Goal: Task Accomplishment & Management: Manage account settings

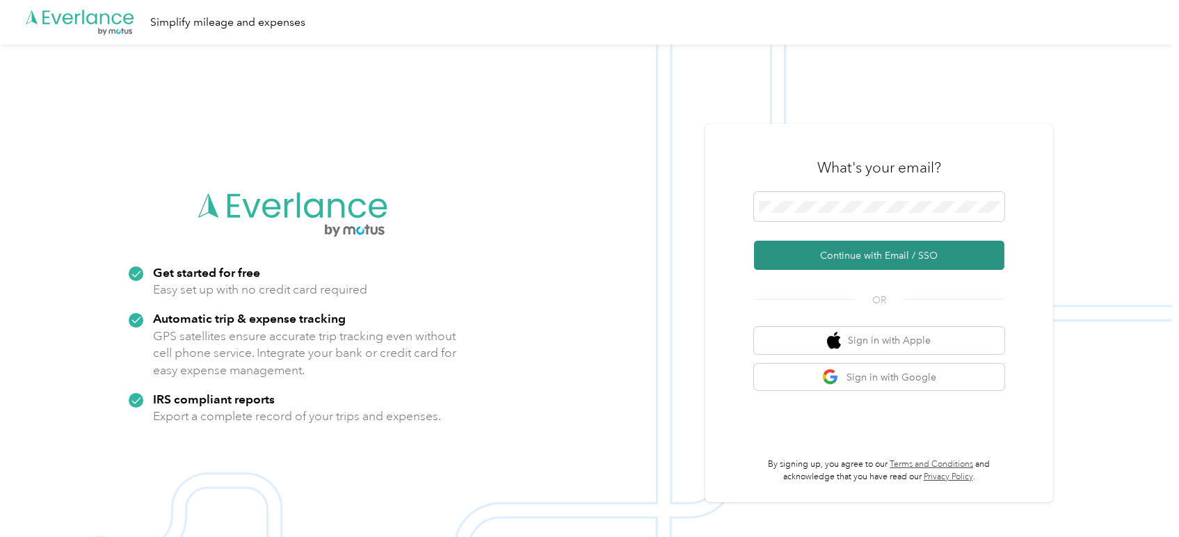
click at [886, 253] on button "Continue with Email / SSO" at bounding box center [879, 255] width 250 height 29
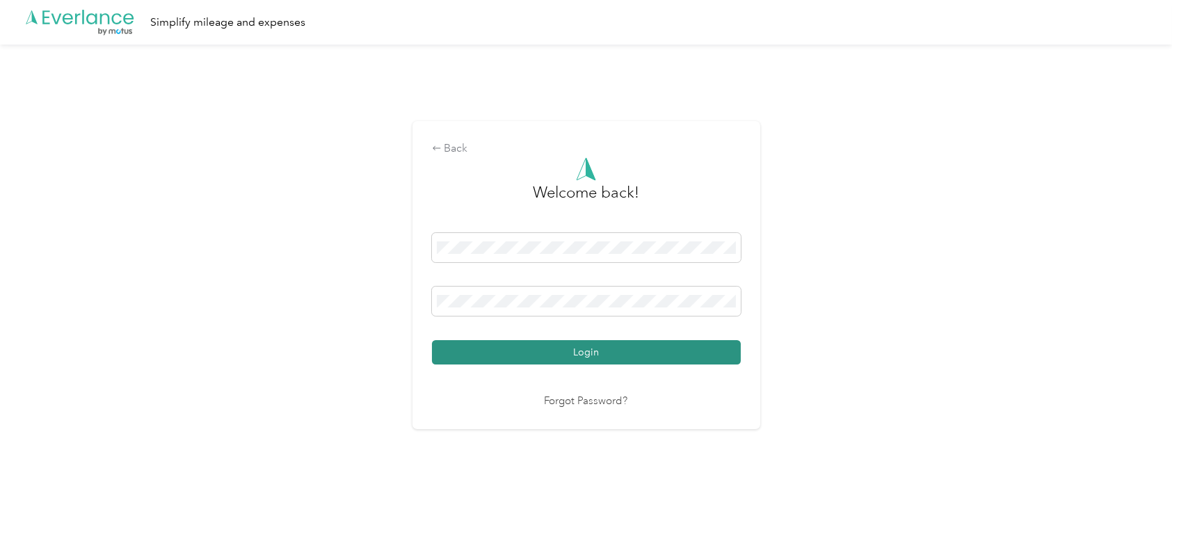
click at [591, 355] on button "Login" at bounding box center [586, 352] width 309 height 24
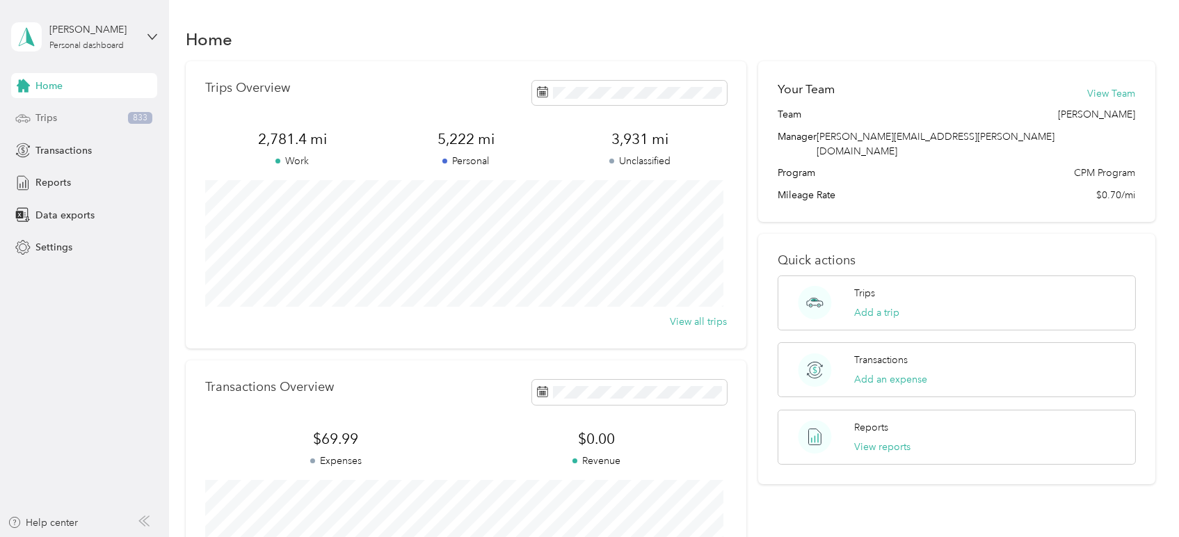
click at [67, 118] on div "Trips 833" at bounding box center [84, 118] width 146 height 25
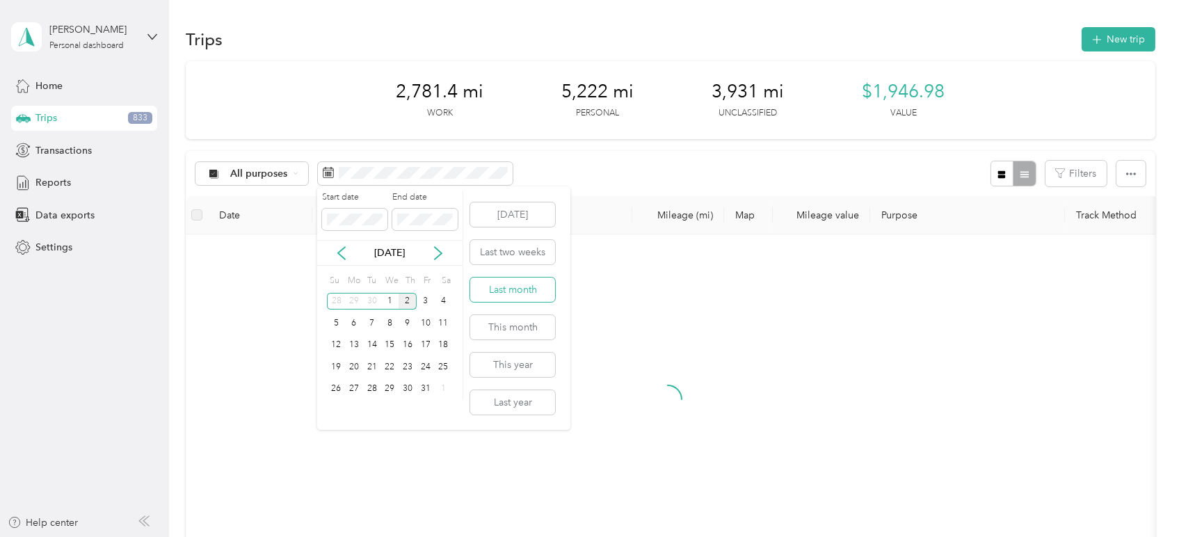
click at [527, 286] on button "Last month" at bounding box center [512, 290] width 85 height 24
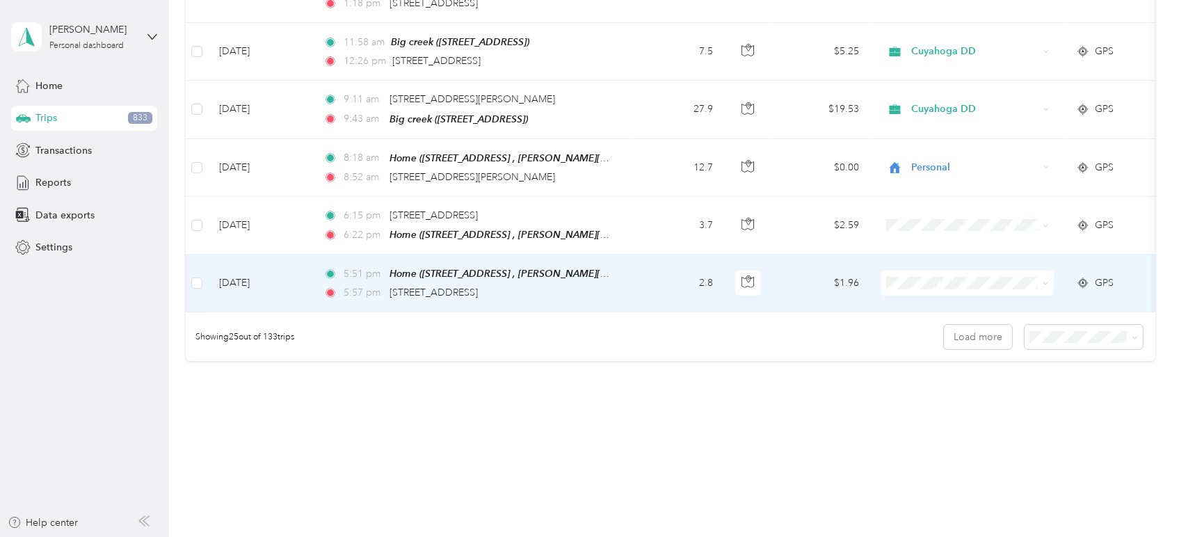
scroll to position [1378, 0]
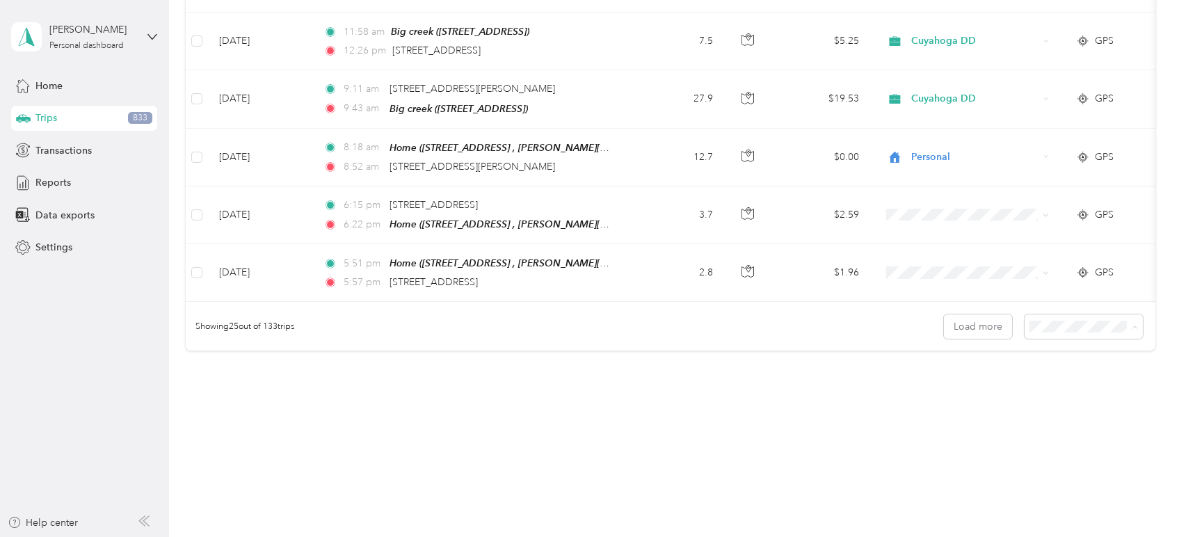
click at [1062, 392] on span "100 per load" at bounding box center [1058, 395] width 57 height 12
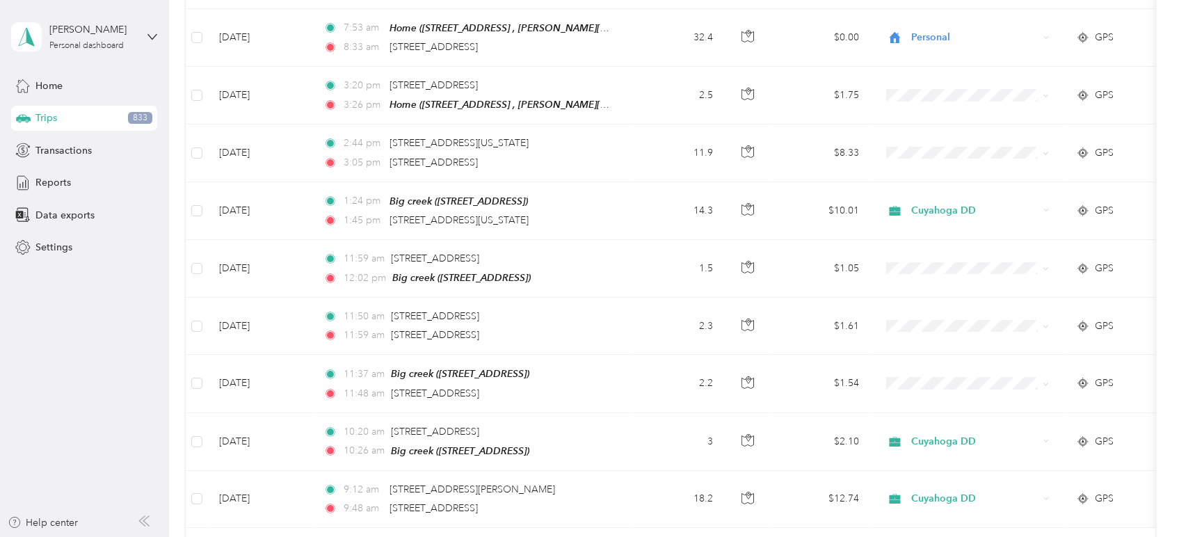
scroll to position [5664, 0]
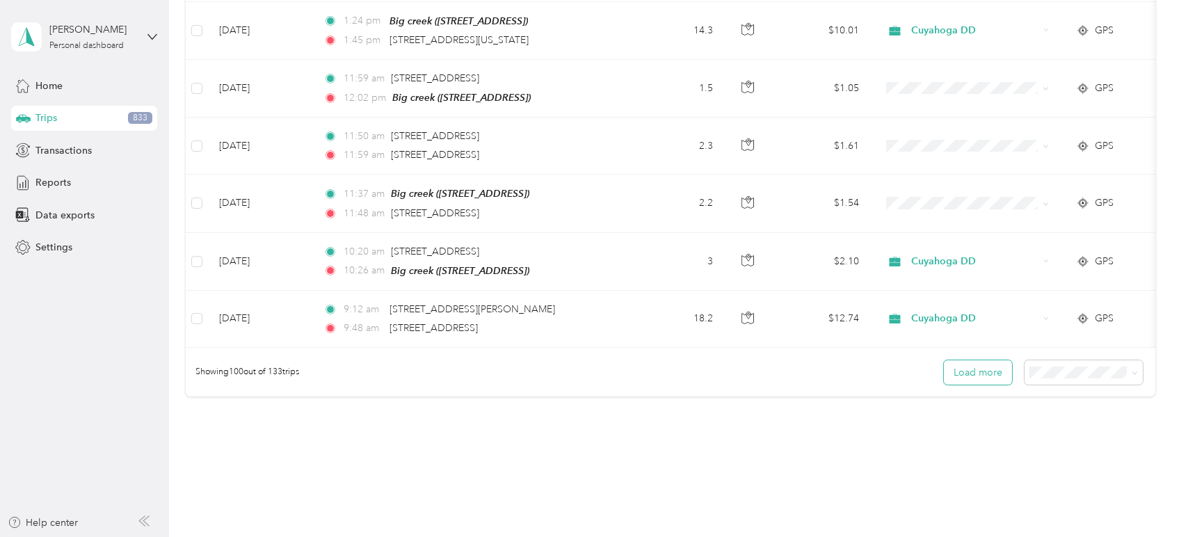
click at [989, 360] on button "Load more" at bounding box center [978, 372] width 68 height 24
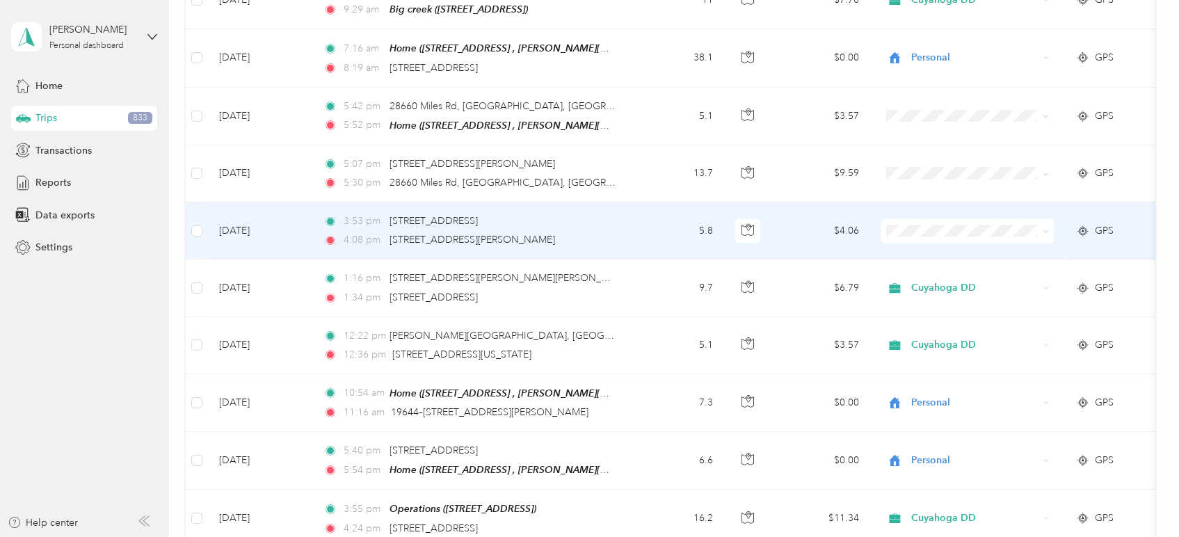
scroll to position [7163, 0]
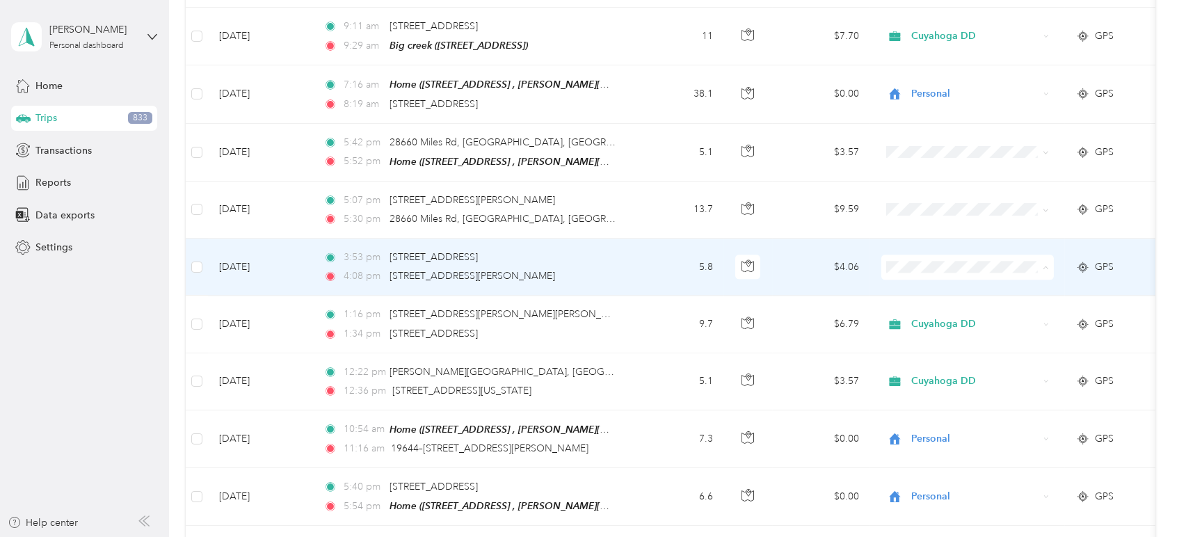
click at [925, 207] on span "Cuyahoga DD" at bounding box center [980, 211] width 129 height 15
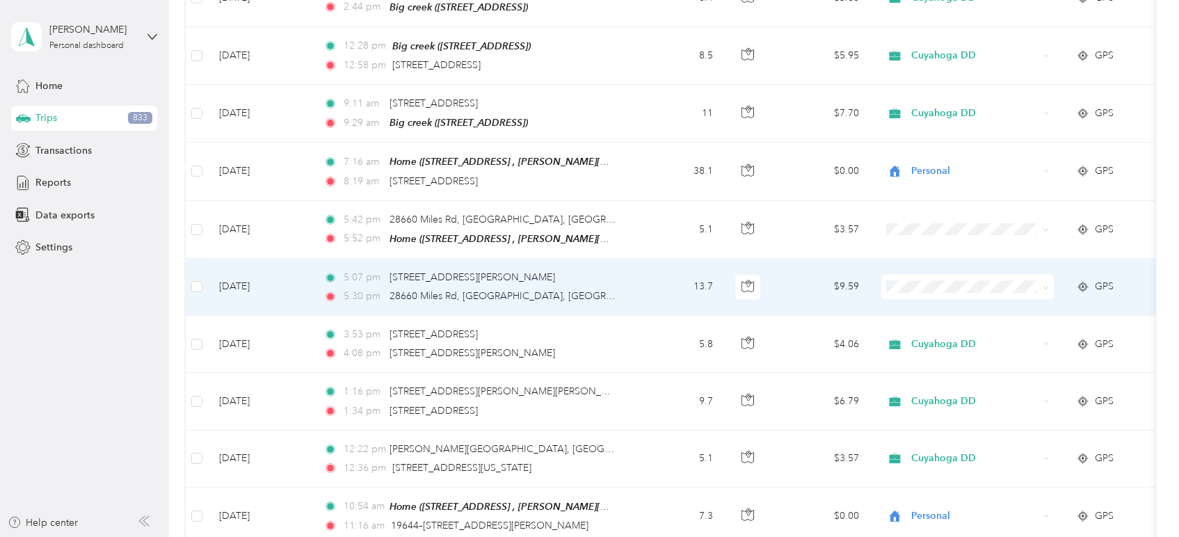
click at [931, 252] on span "Personal" at bounding box center [980, 254] width 129 height 15
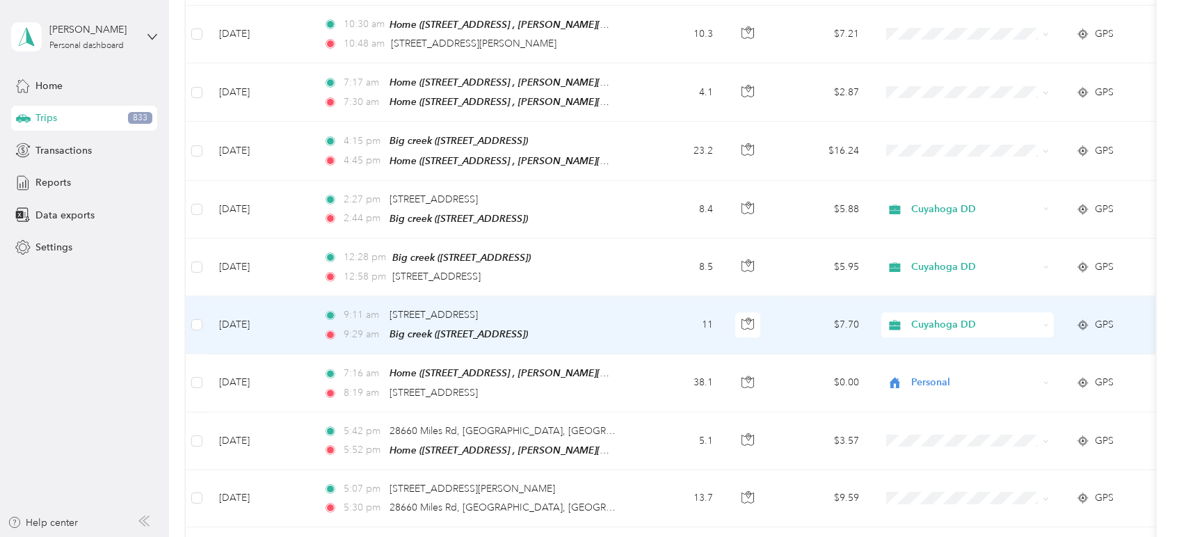
scroll to position [6854, 0]
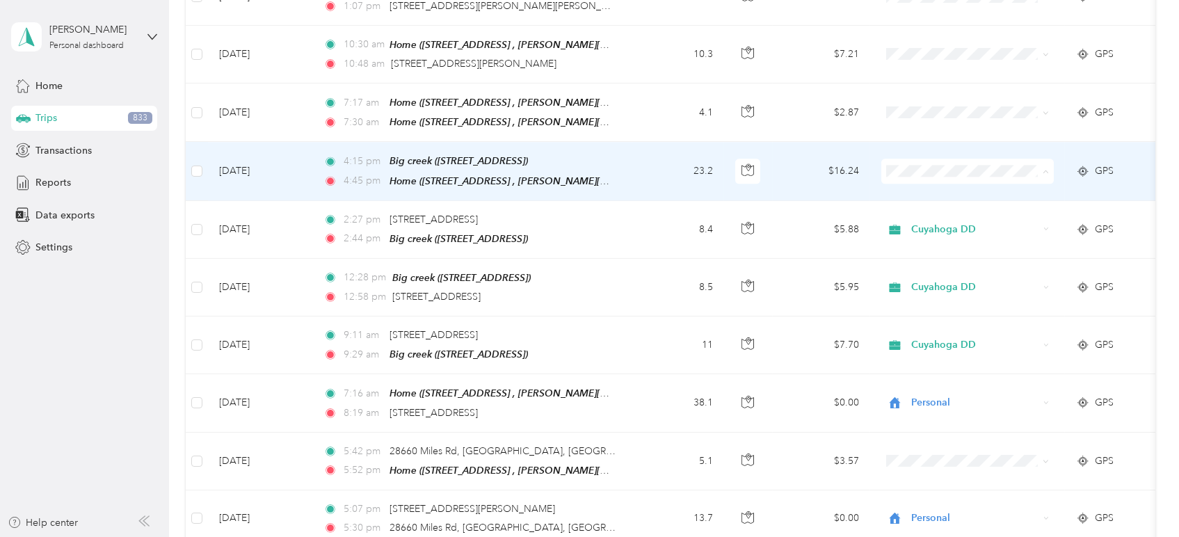
click at [907, 146] on span "Personal" at bounding box center [967, 144] width 153 height 15
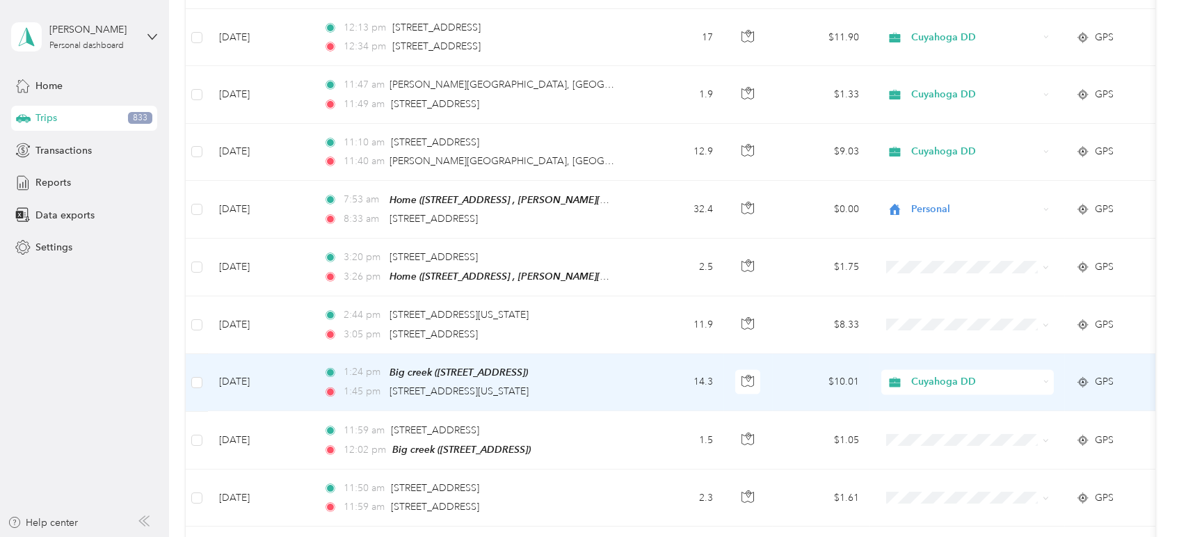
scroll to position [5309, 0]
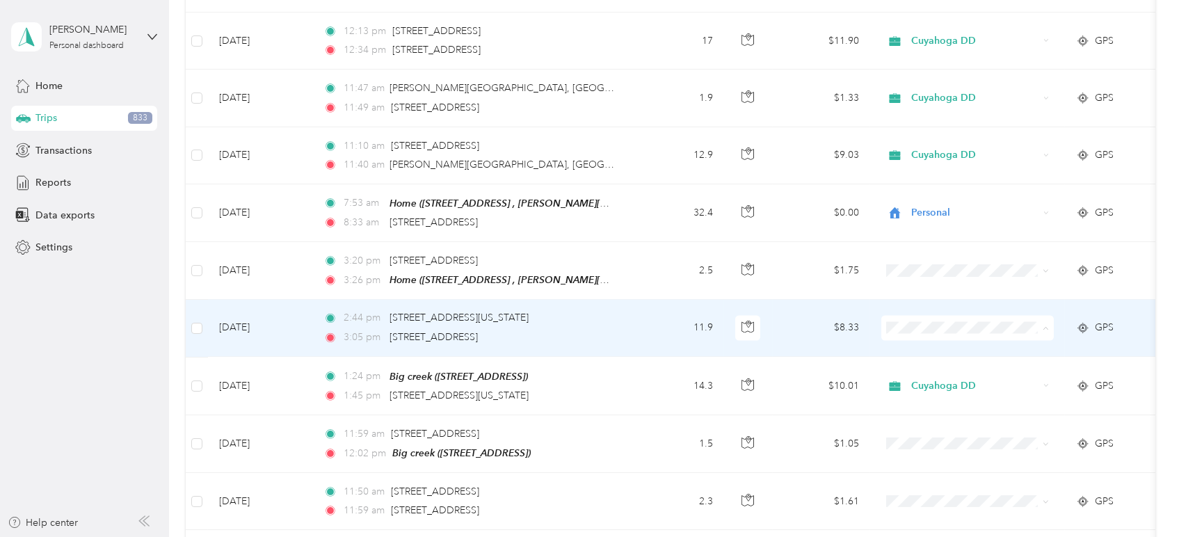
click at [930, 316] on span "Personal" at bounding box center [980, 319] width 129 height 15
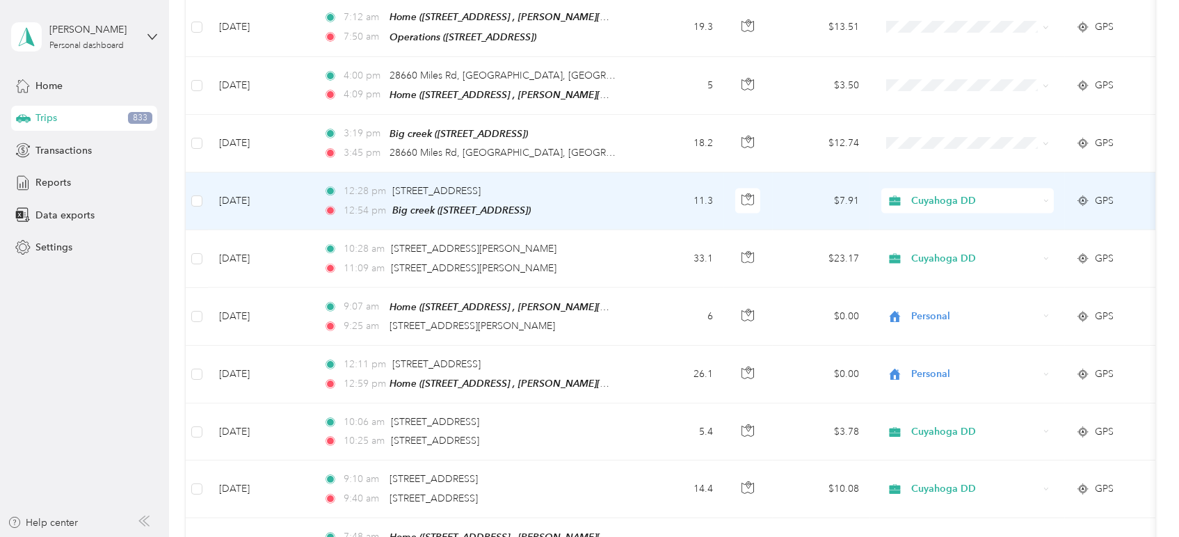
scroll to position [4380, 0]
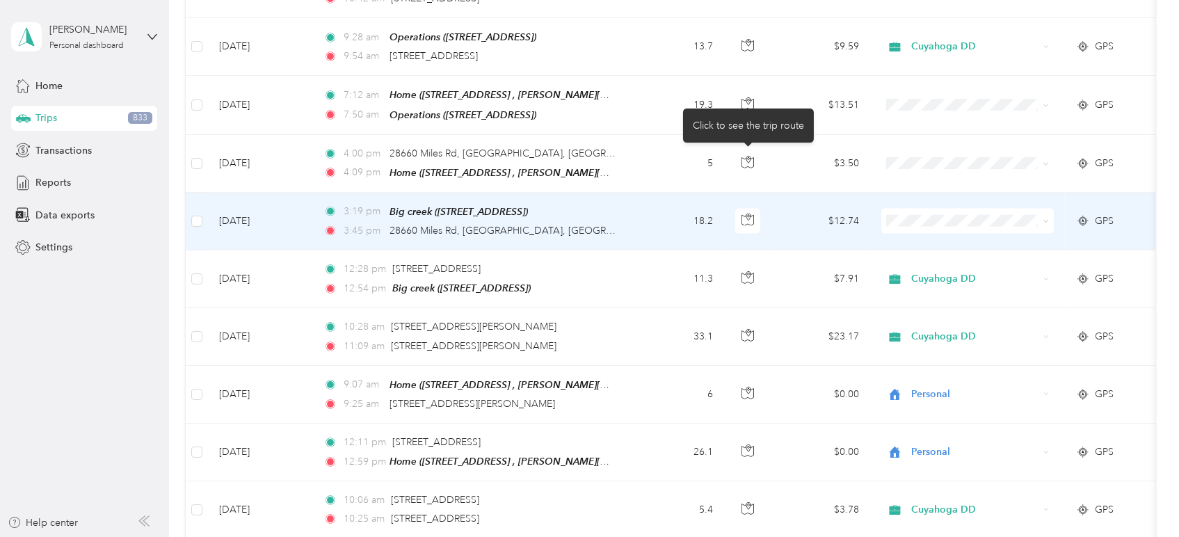
click at [920, 209] on span at bounding box center [968, 221] width 173 height 25
click at [924, 220] on li "Personal" at bounding box center [968, 218] width 173 height 24
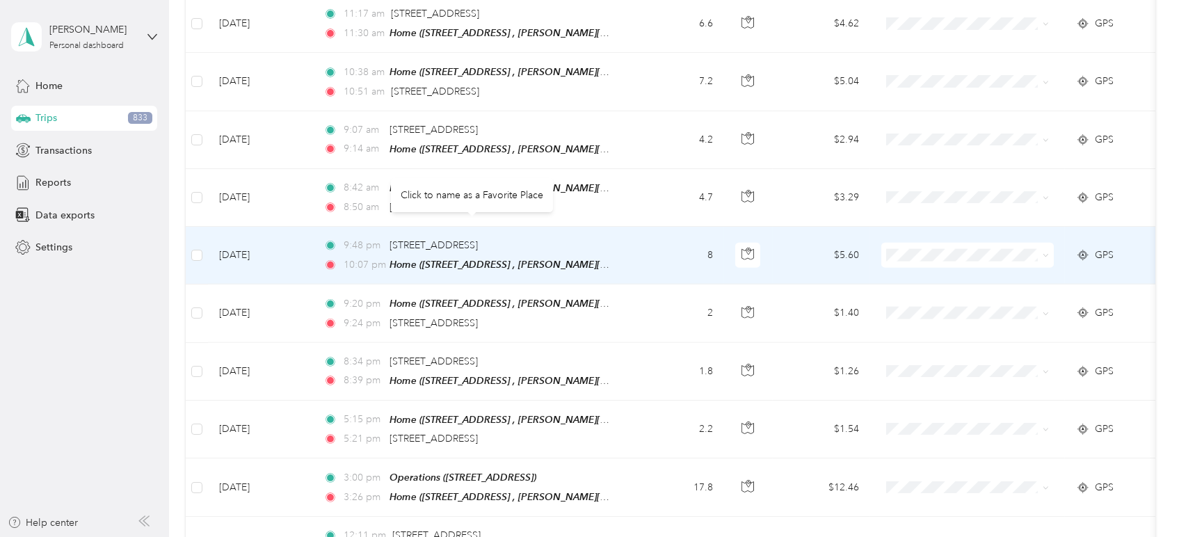
scroll to position [3685, 0]
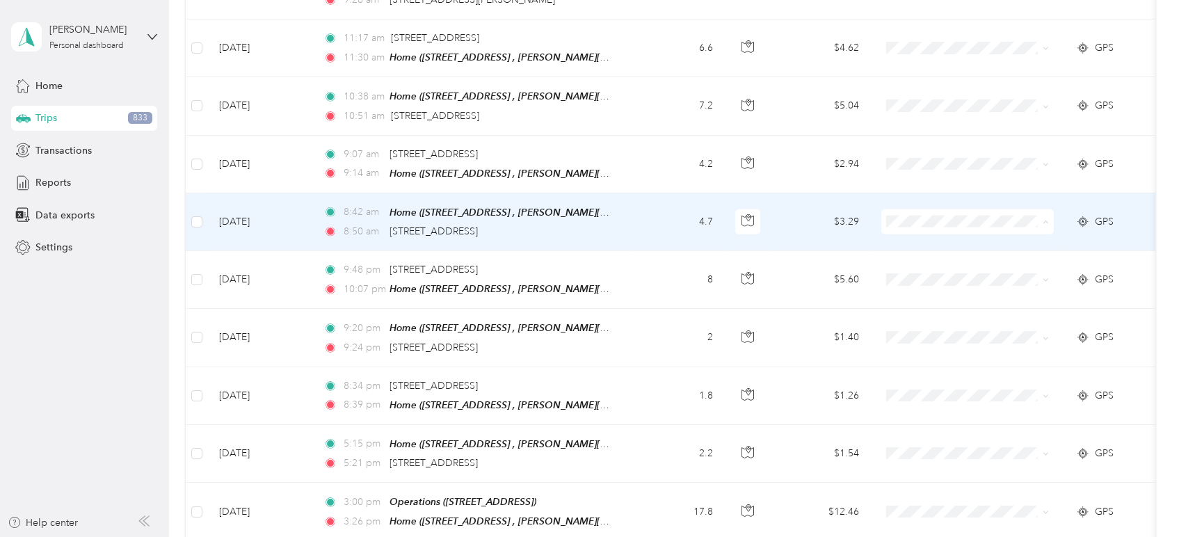
click at [926, 221] on span "Personal" at bounding box center [980, 228] width 129 height 15
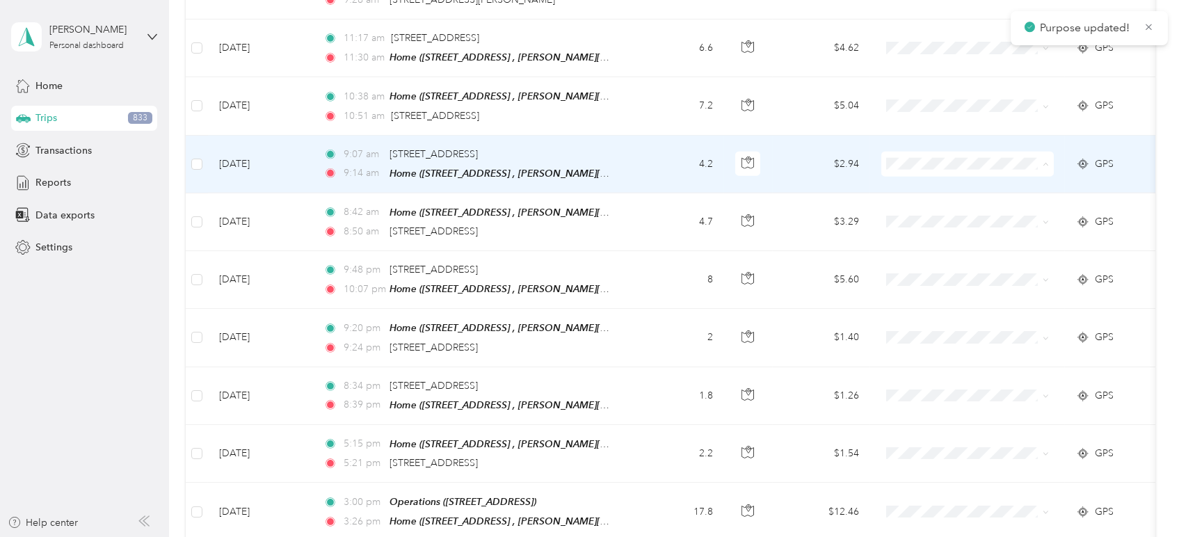
click at [930, 169] on span "Personal" at bounding box center [980, 171] width 129 height 15
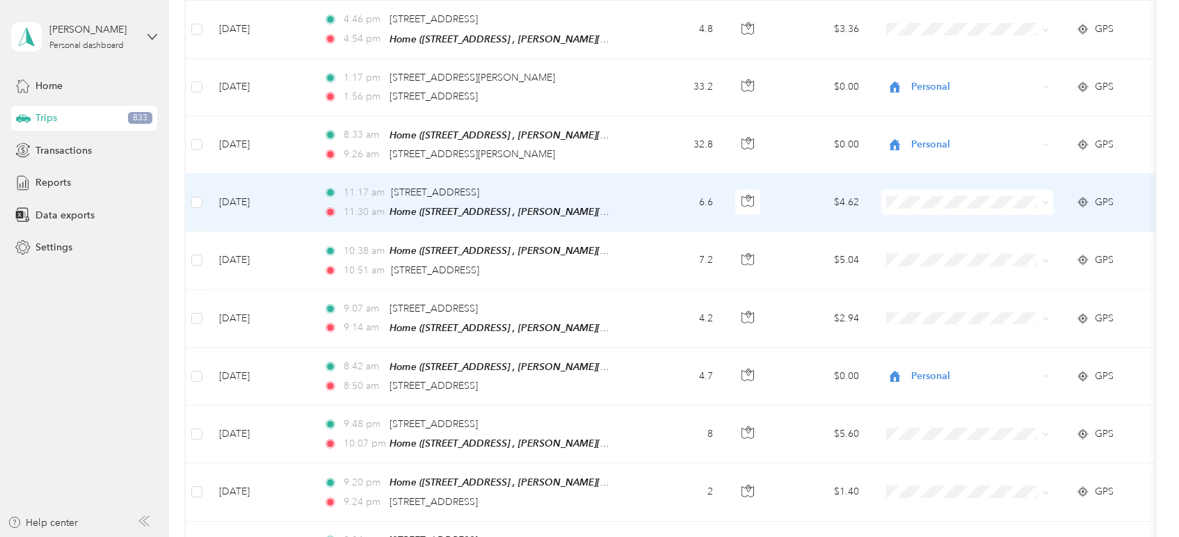
scroll to position [3453, 0]
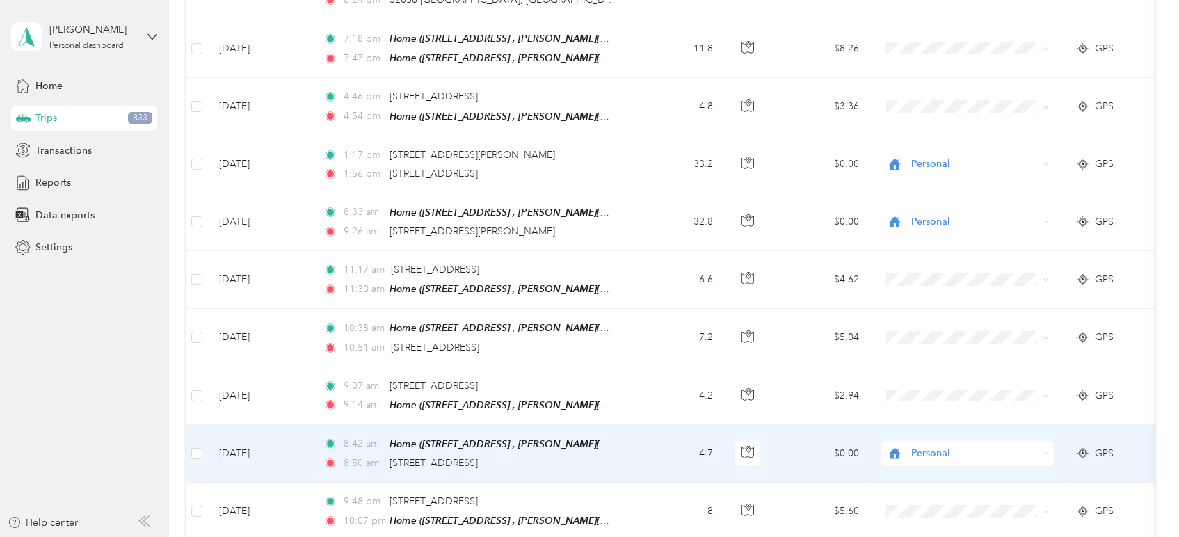
click at [947, 446] on span "Personal" at bounding box center [974, 453] width 127 height 15
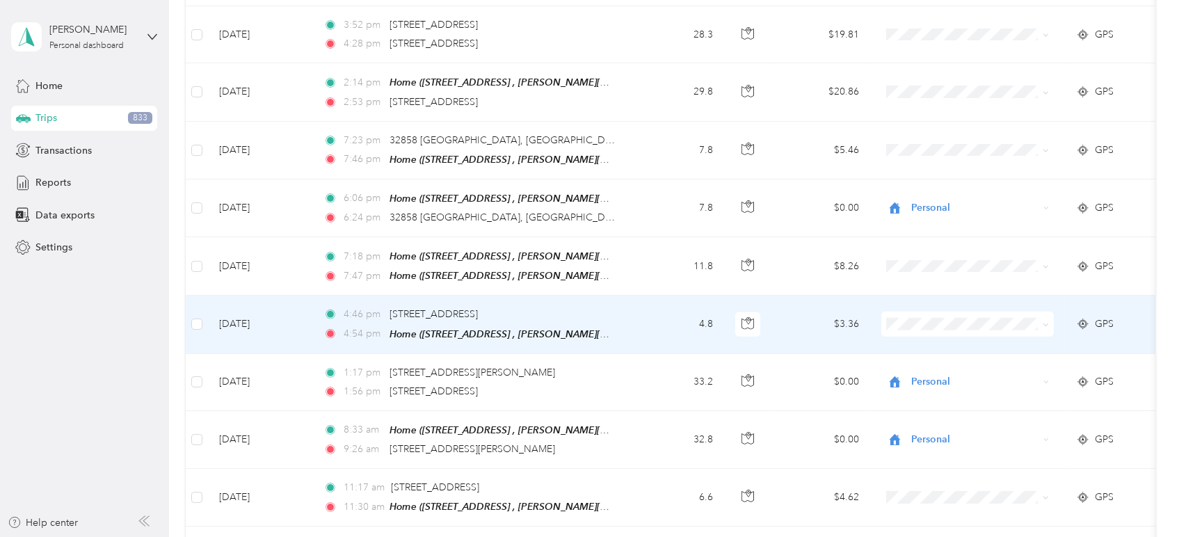
scroll to position [3221, 0]
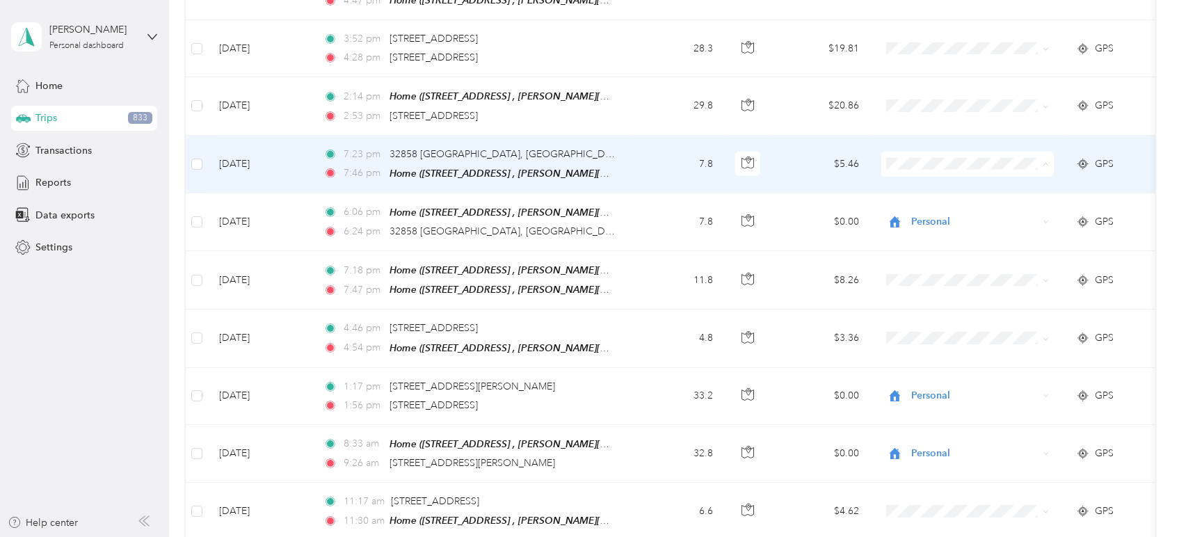
click at [928, 182] on span "Personal" at bounding box center [980, 177] width 129 height 15
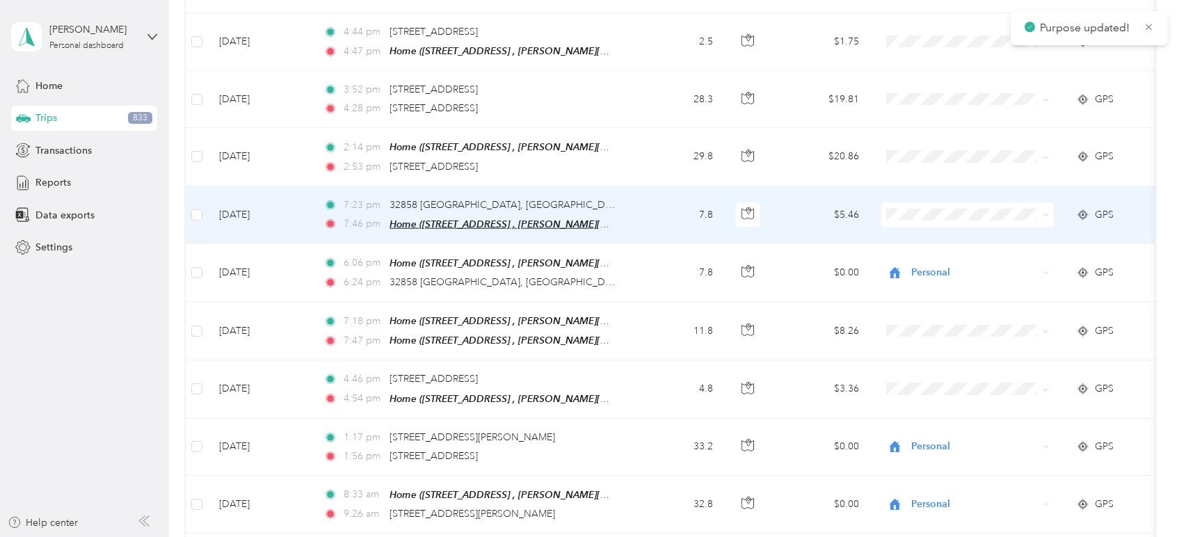
scroll to position [3144, 0]
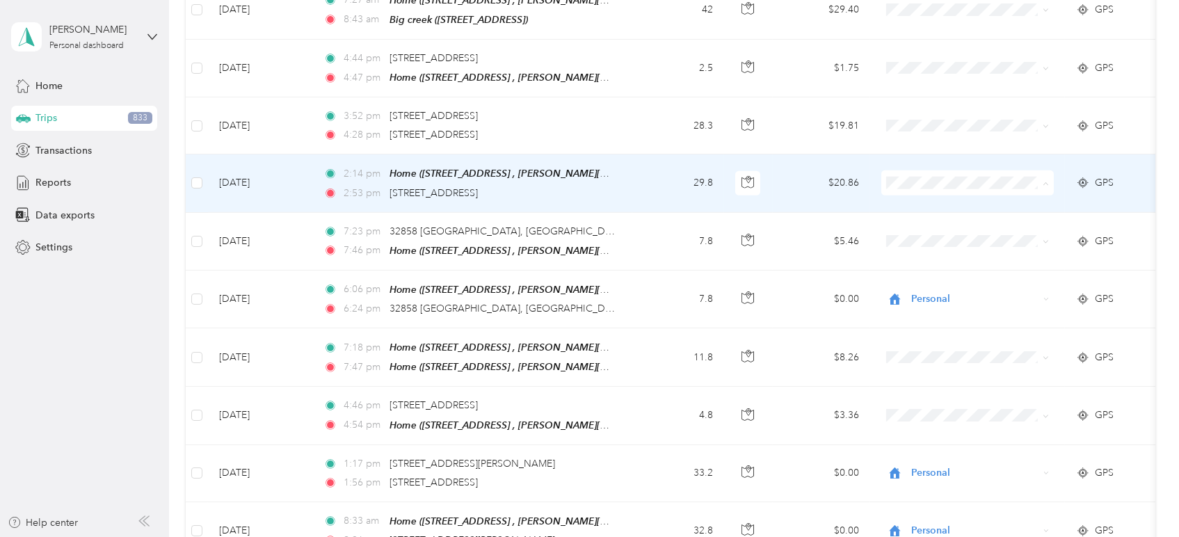
click at [920, 193] on span "Personal" at bounding box center [980, 198] width 129 height 15
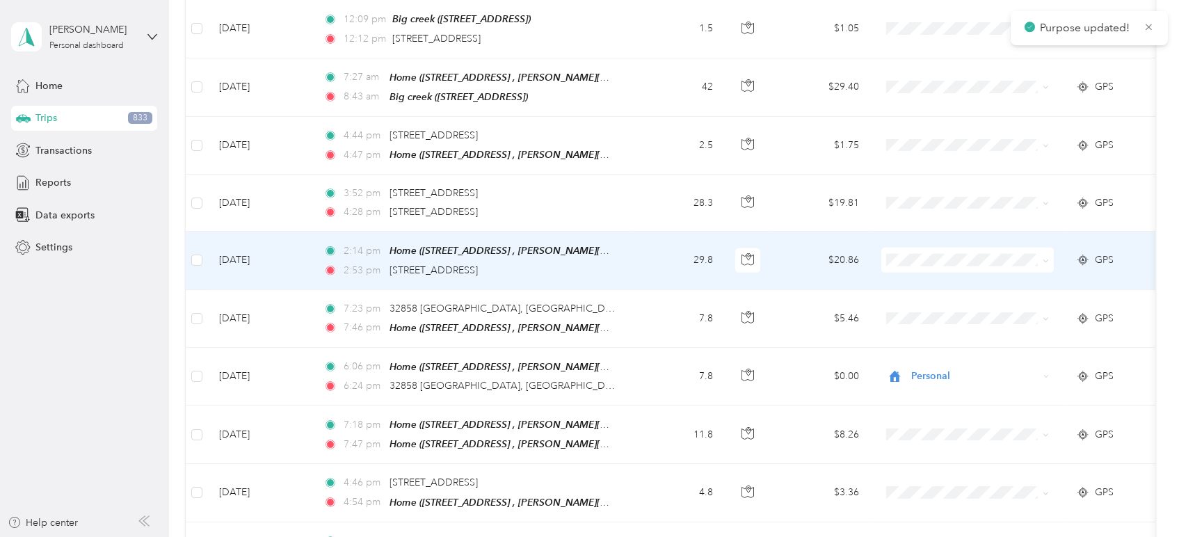
scroll to position [3067, 0]
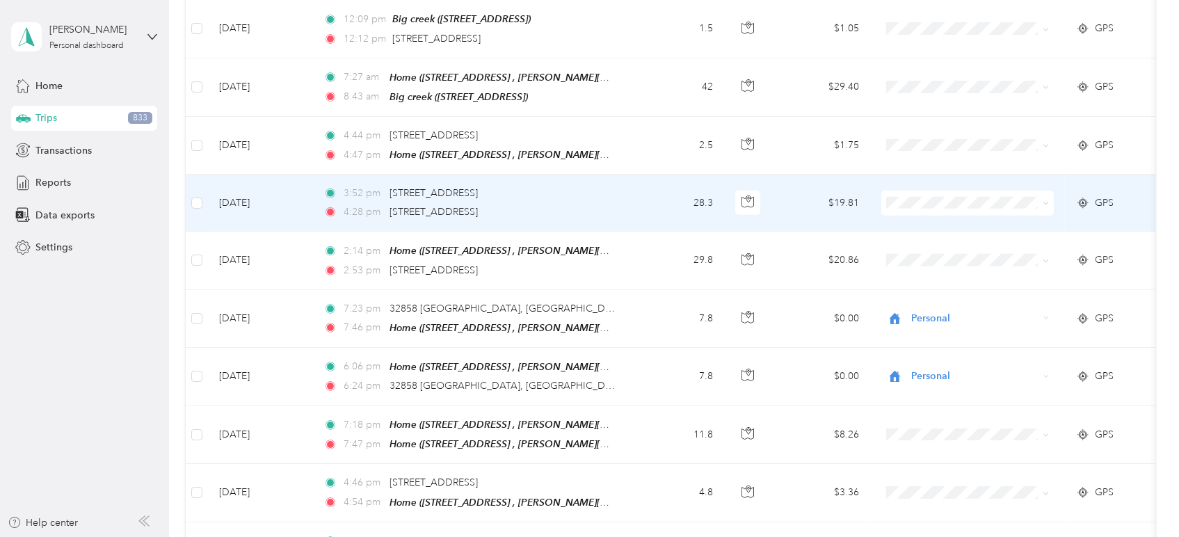
click at [925, 221] on li "Personal" at bounding box center [968, 217] width 173 height 24
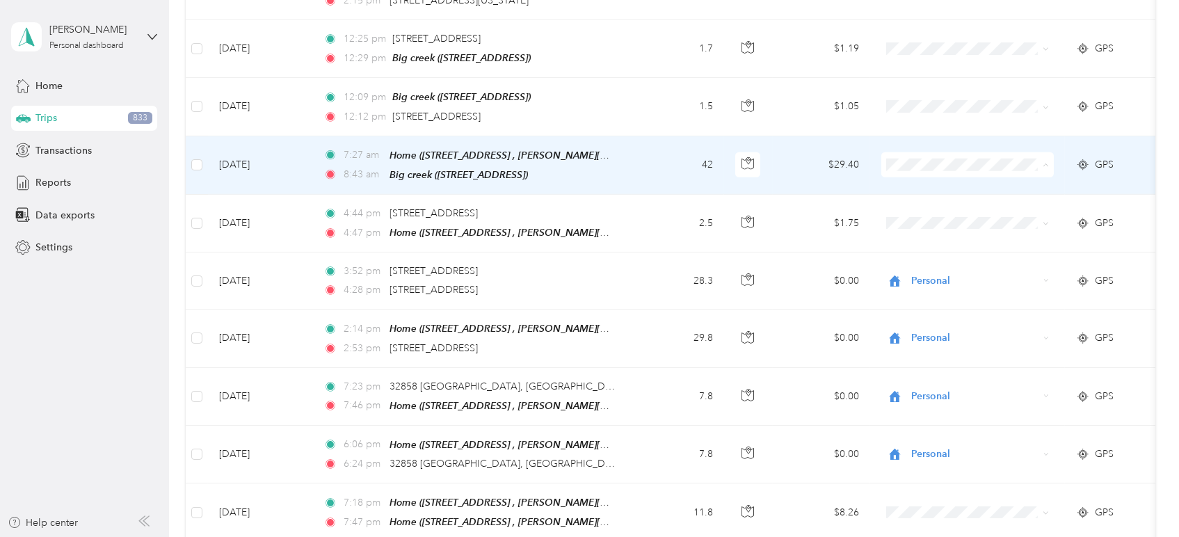
click at [919, 171] on li "Personal" at bounding box center [968, 180] width 173 height 24
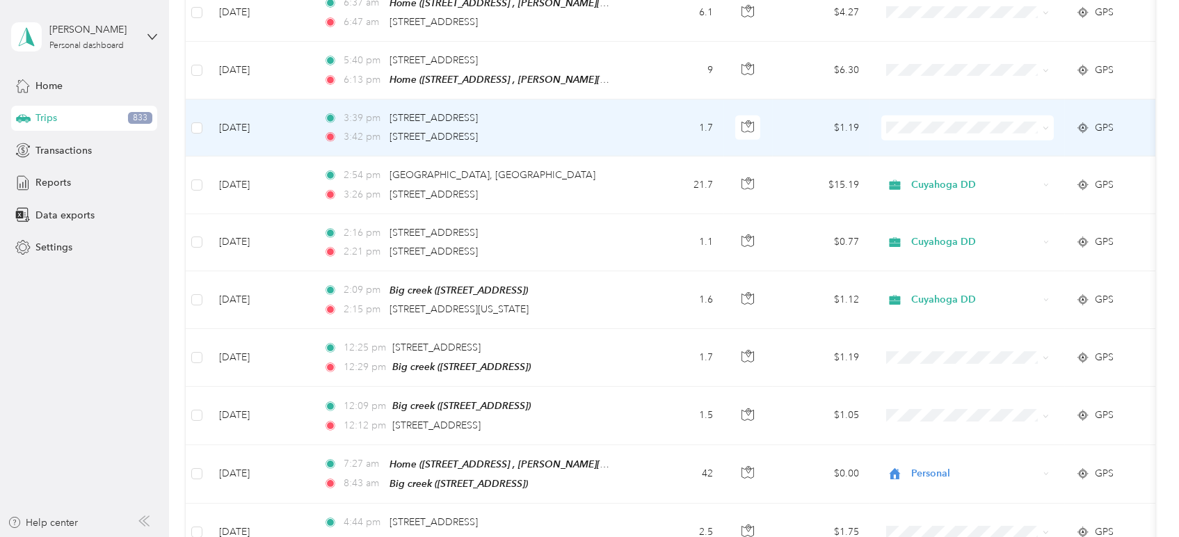
scroll to position [2603, 0]
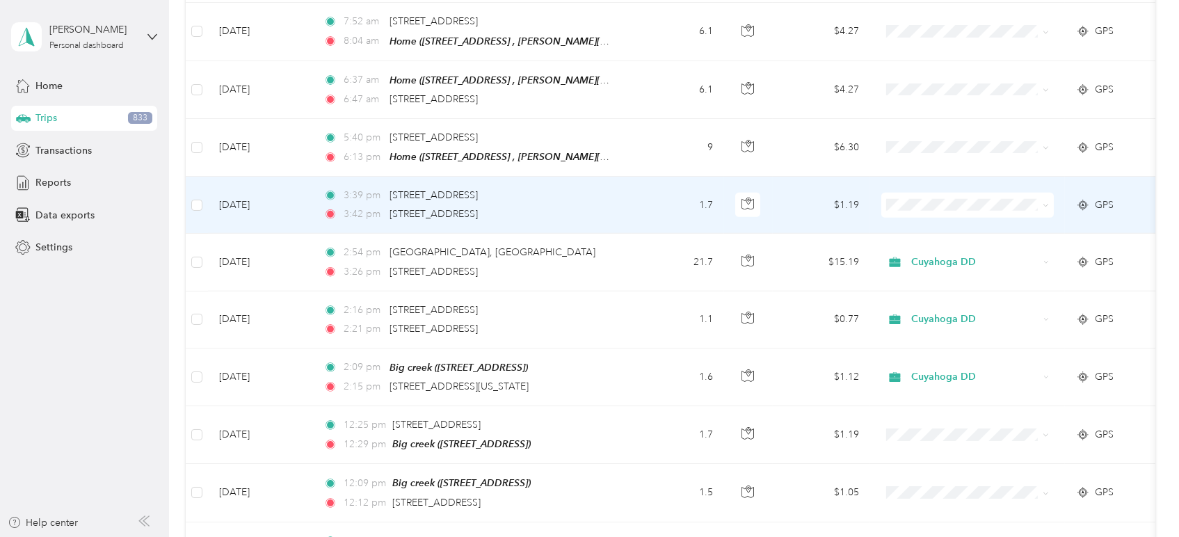
click at [909, 193] on span at bounding box center [968, 205] width 173 height 25
click at [926, 191] on td at bounding box center [967, 205] width 195 height 57
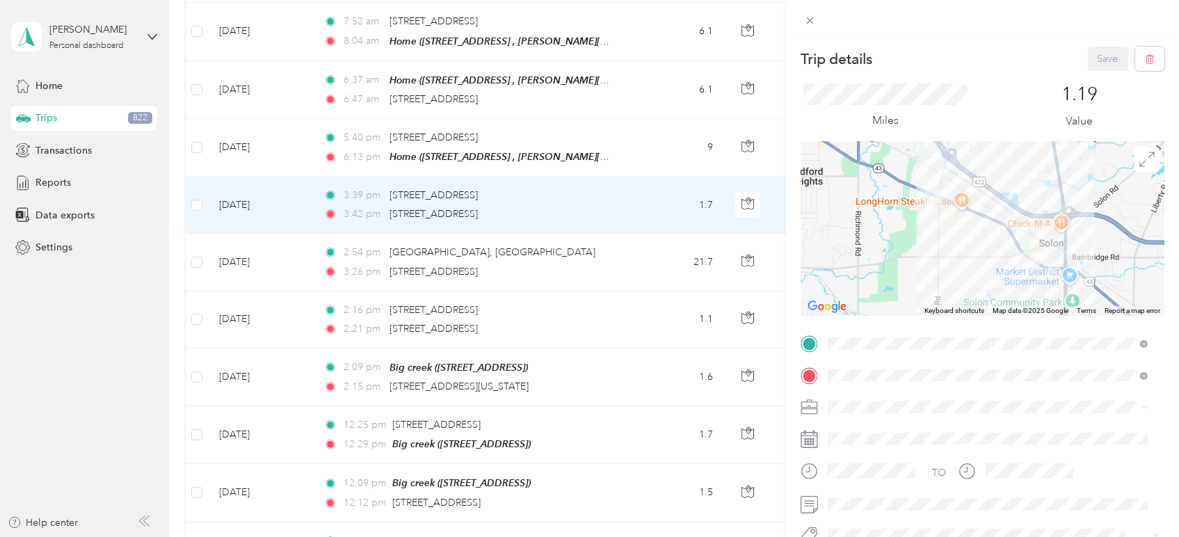
drag, startPoint x: 635, startPoint y: 227, endPoint x: 648, endPoint y: 221, distance: 15.0
click at [635, 226] on div "Trip details Save This trip cannot be edited because it is either under review,…" at bounding box center [589, 268] width 1179 height 537
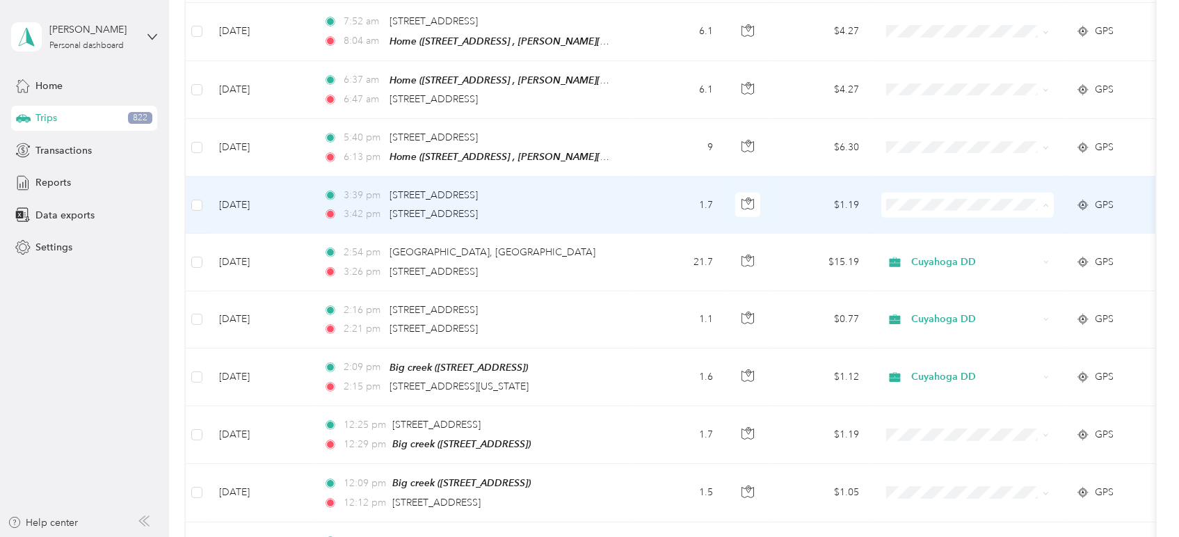
click at [929, 218] on span "Personal" at bounding box center [980, 224] width 129 height 15
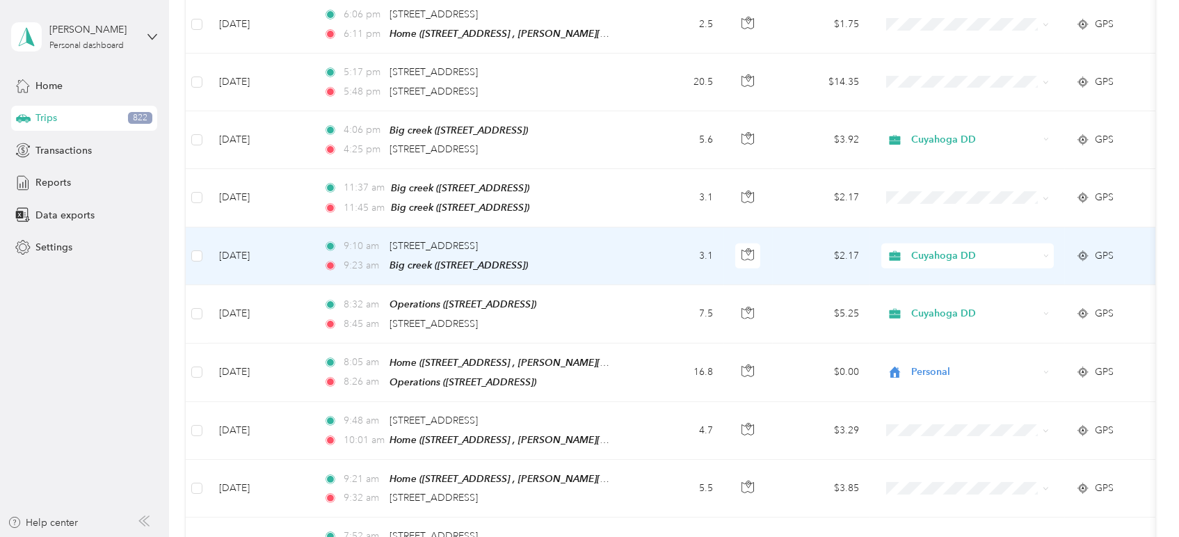
scroll to position [2061, 0]
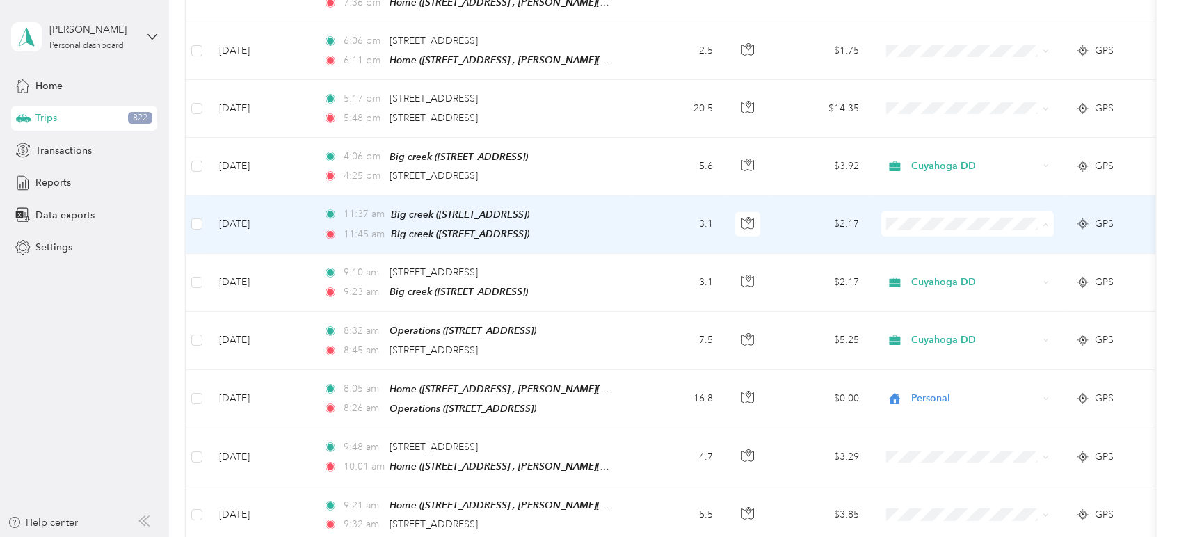
click at [931, 249] on span "Personal" at bounding box center [980, 251] width 129 height 15
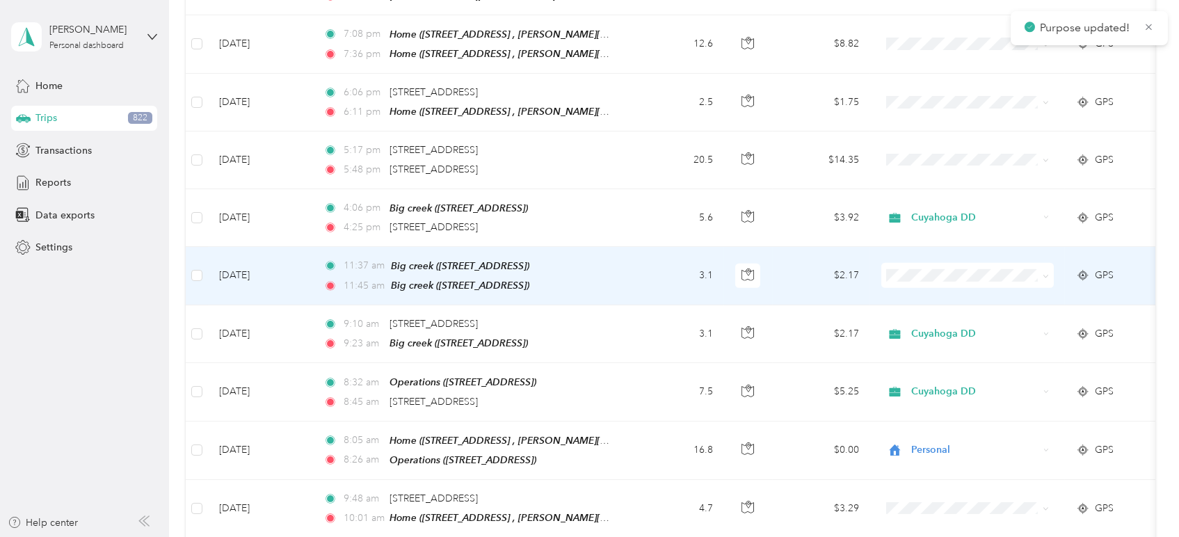
scroll to position [1984, 0]
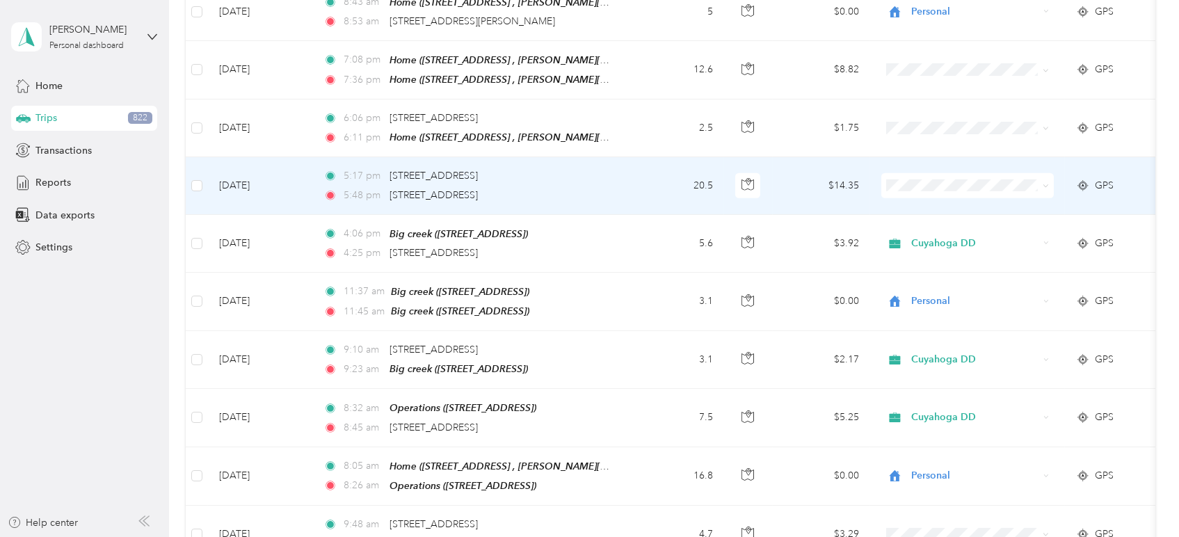
click at [935, 205] on li "Personal" at bounding box center [968, 214] width 173 height 24
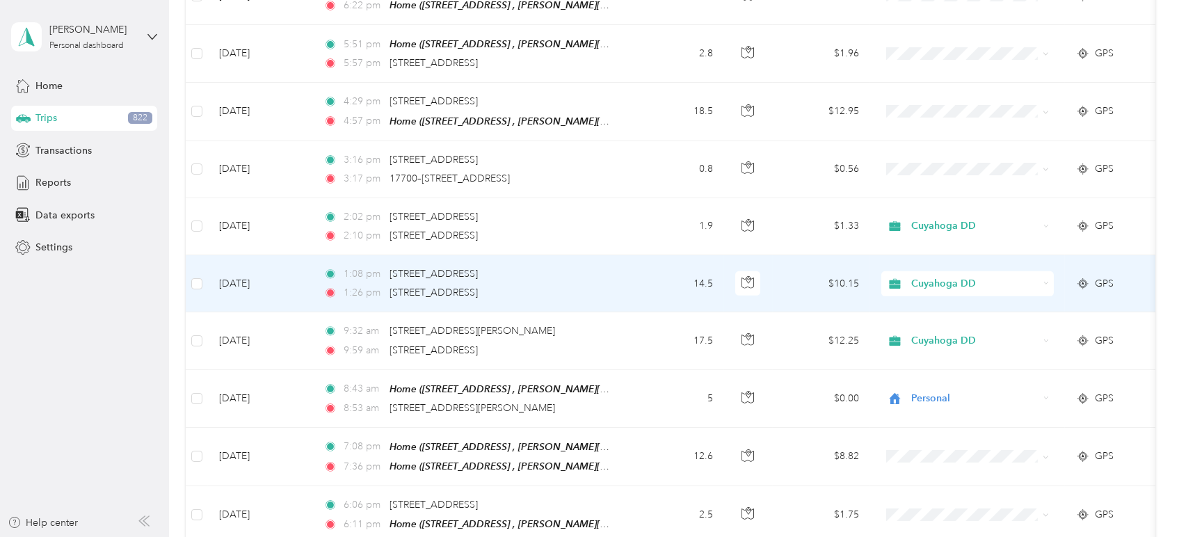
scroll to position [1520, 0]
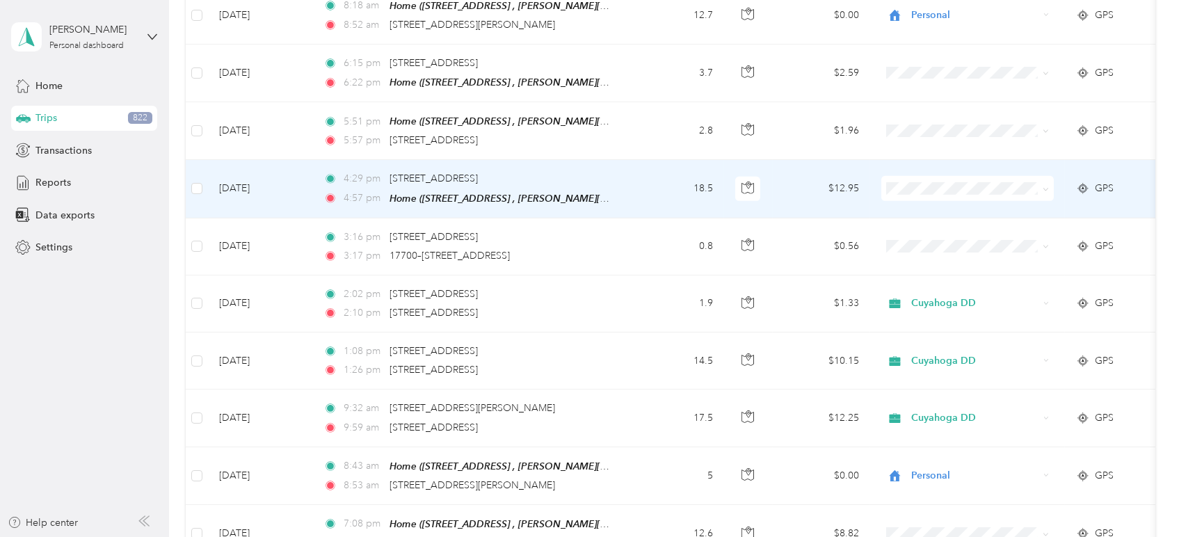
click at [946, 218] on span "Personal" at bounding box center [980, 219] width 129 height 15
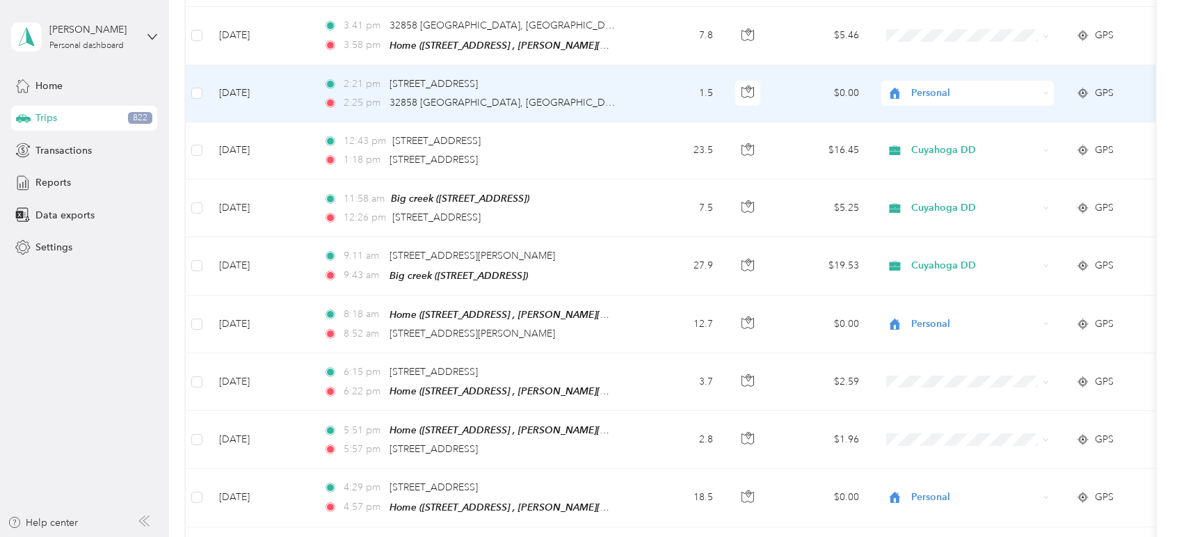
scroll to position [1134, 0]
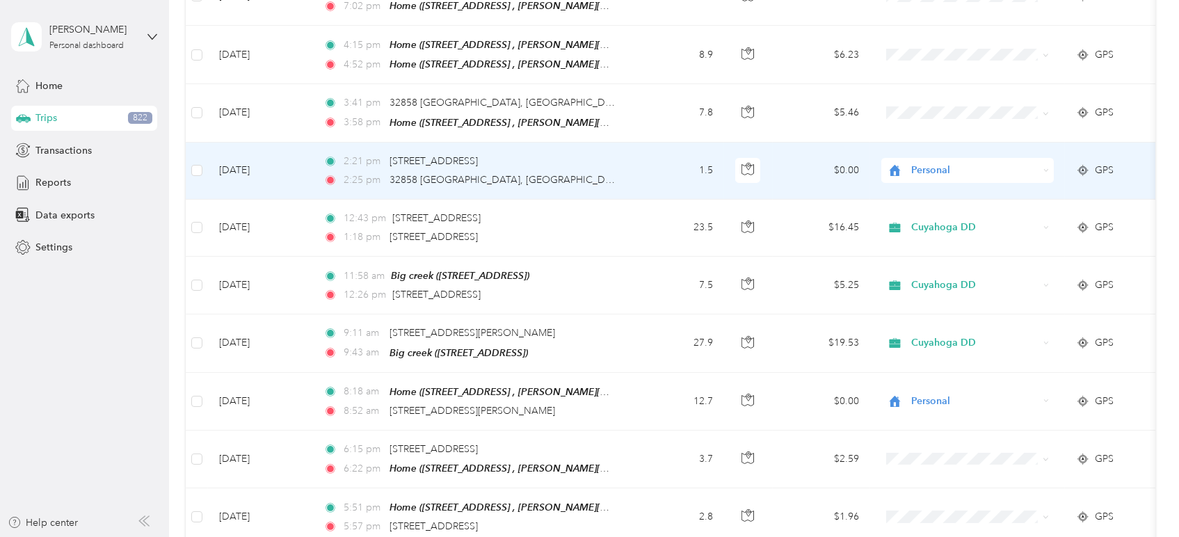
click at [918, 163] on span "Personal" at bounding box center [974, 170] width 127 height 15
click at [941, 180] on span "Cuyahoga DD" at bounding box center [980, 183] width 129 height 15
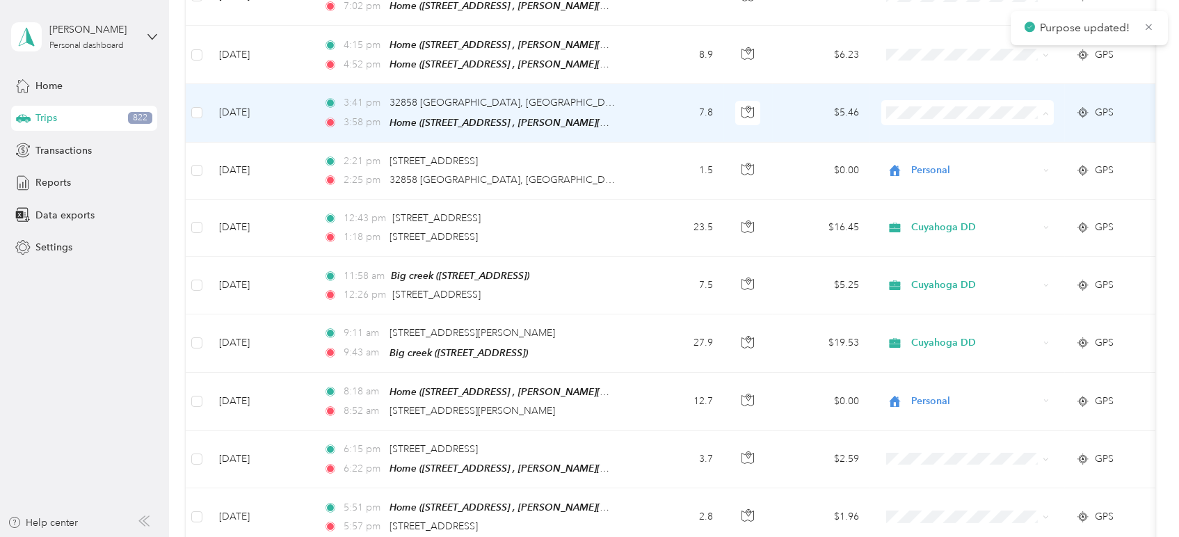
click at [943, 143] on span "Personal" at bounding box center [980, 150] width 129 height 15
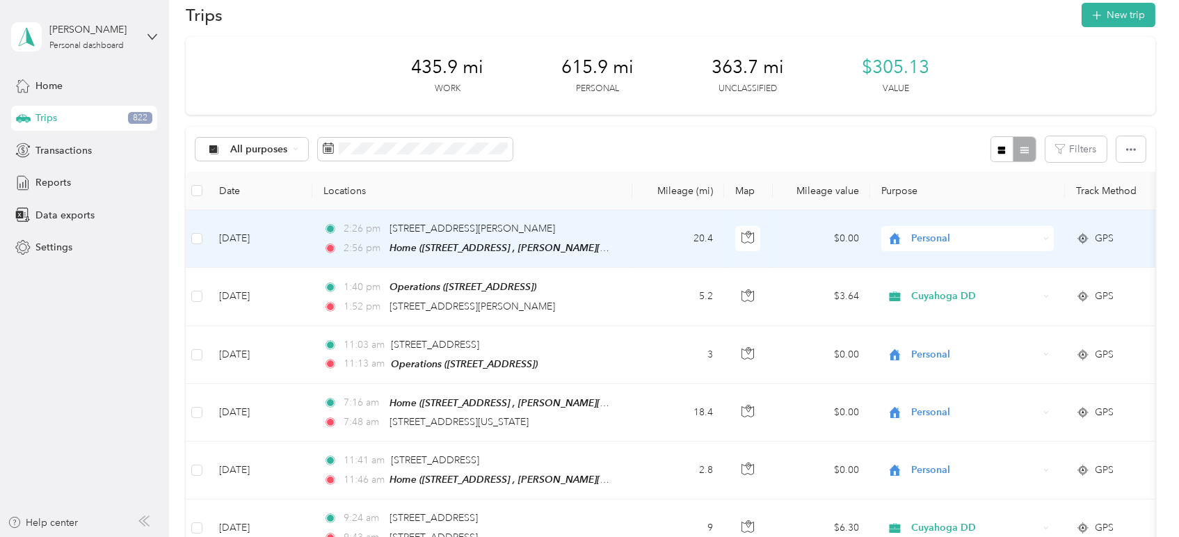
scroll to position [0, 0]
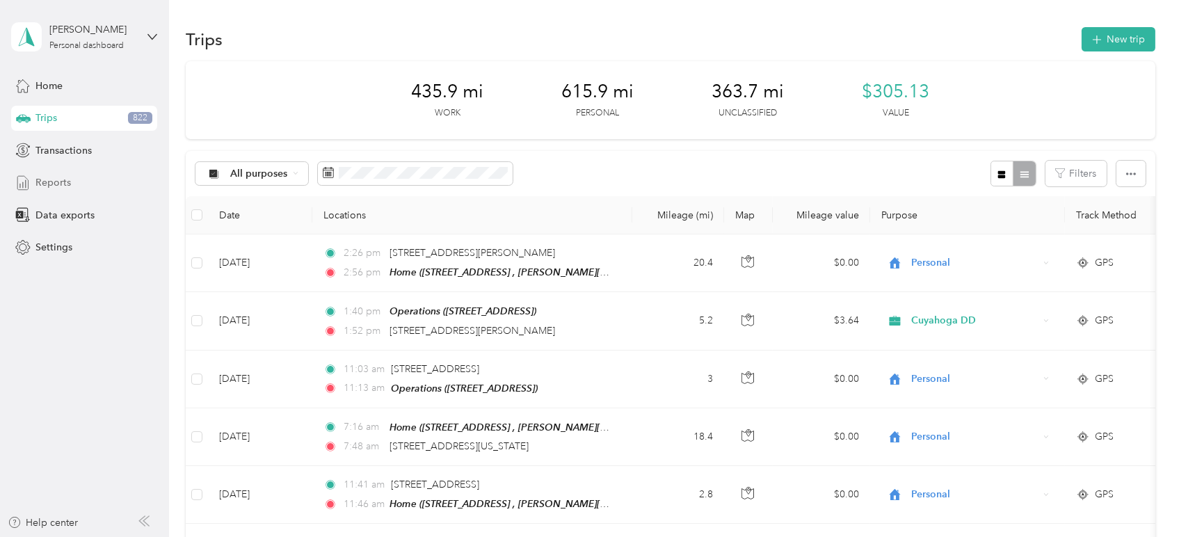
click at [58, 182] on span "Reports" at bounding box center [52, 182] width 35 height 15
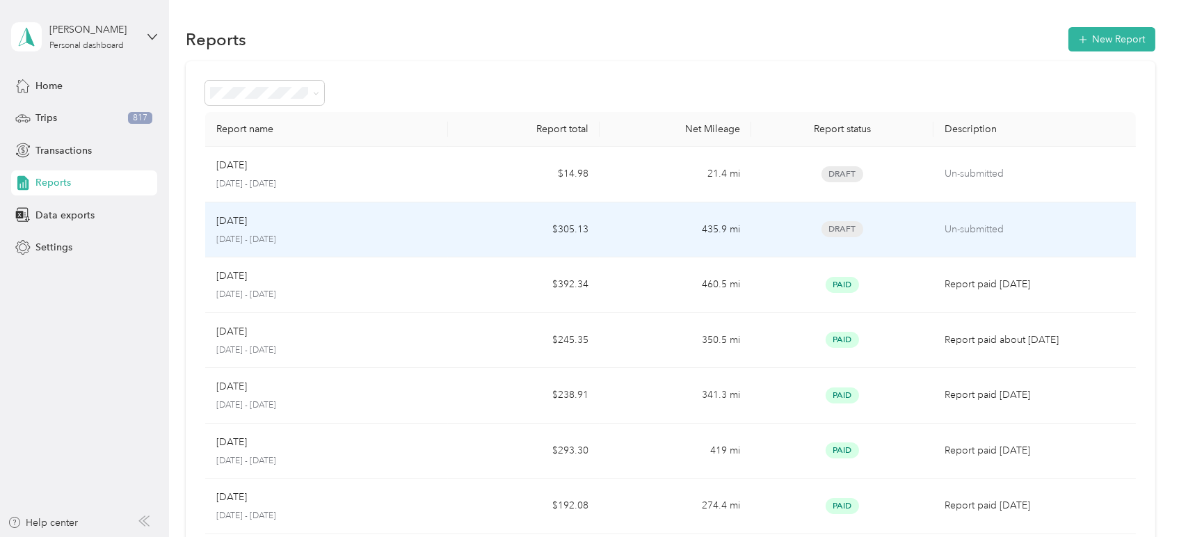
click at [417, 223] on div "[DATE]" at bounding box center [326, 221] width 221 height 15
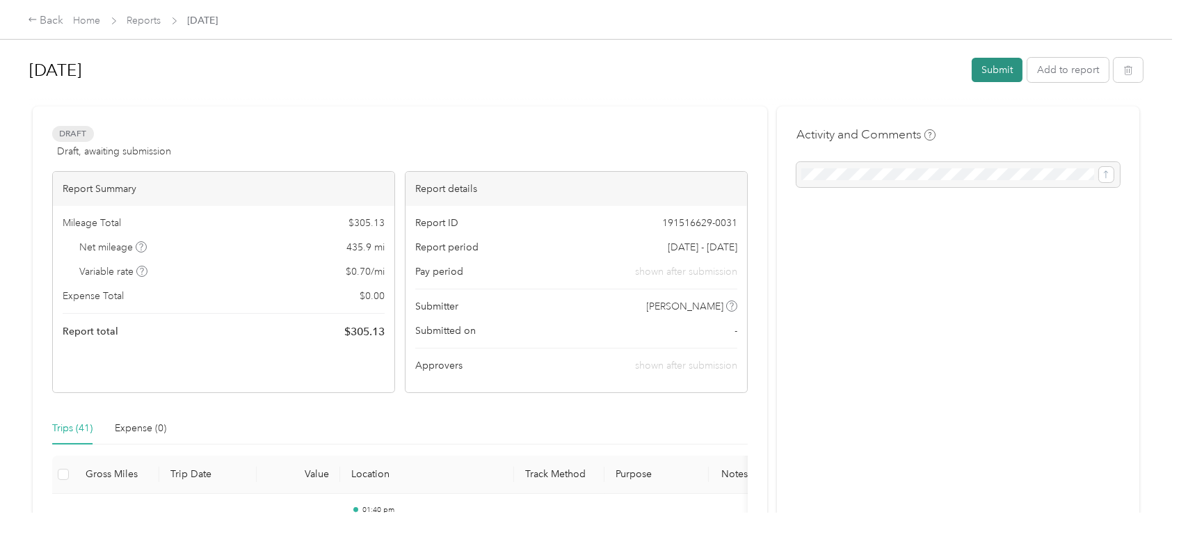
click at [989, 65] on button "Submit" at bounding box center [997, 70] width 51 height 24
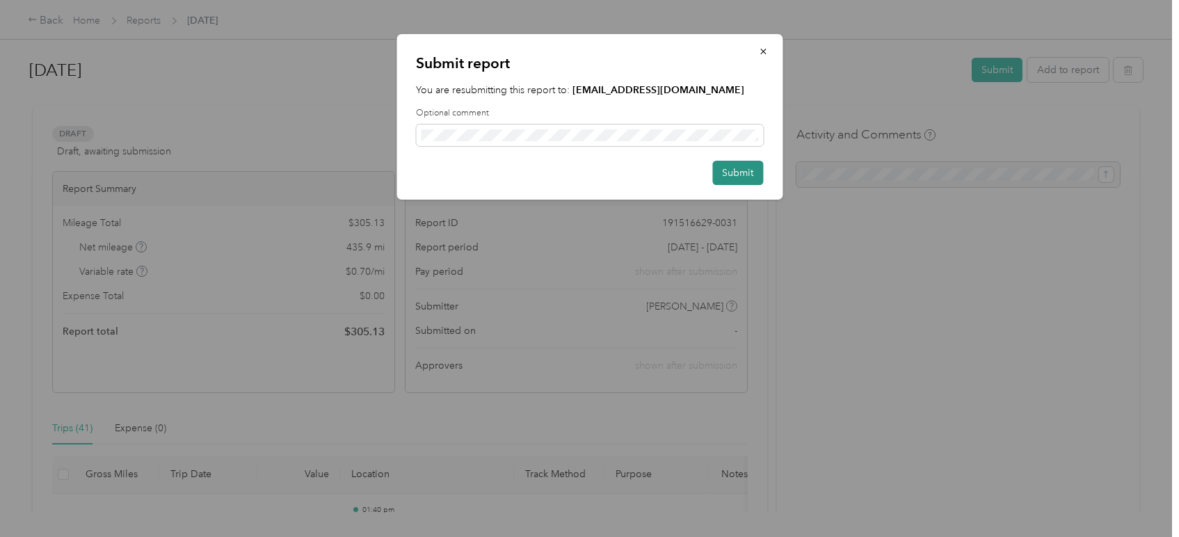
click at [733, 170] on button "Submit" at bounding box center [737, 173] width 51 height 24
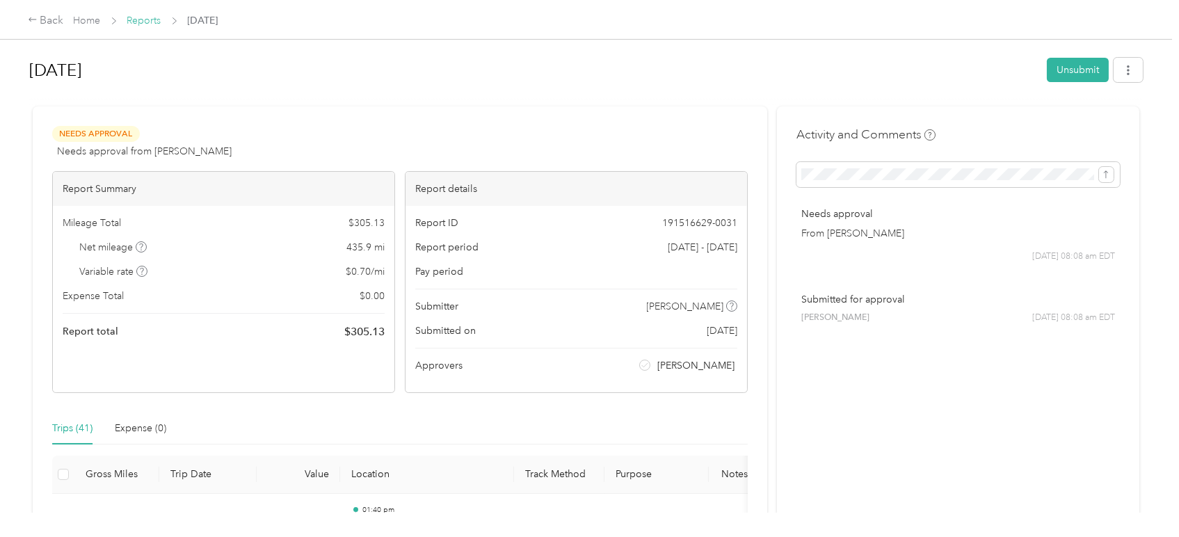
click at [153, 24] on link "Reports" at bounding box center [144, 21] width 34 height 12
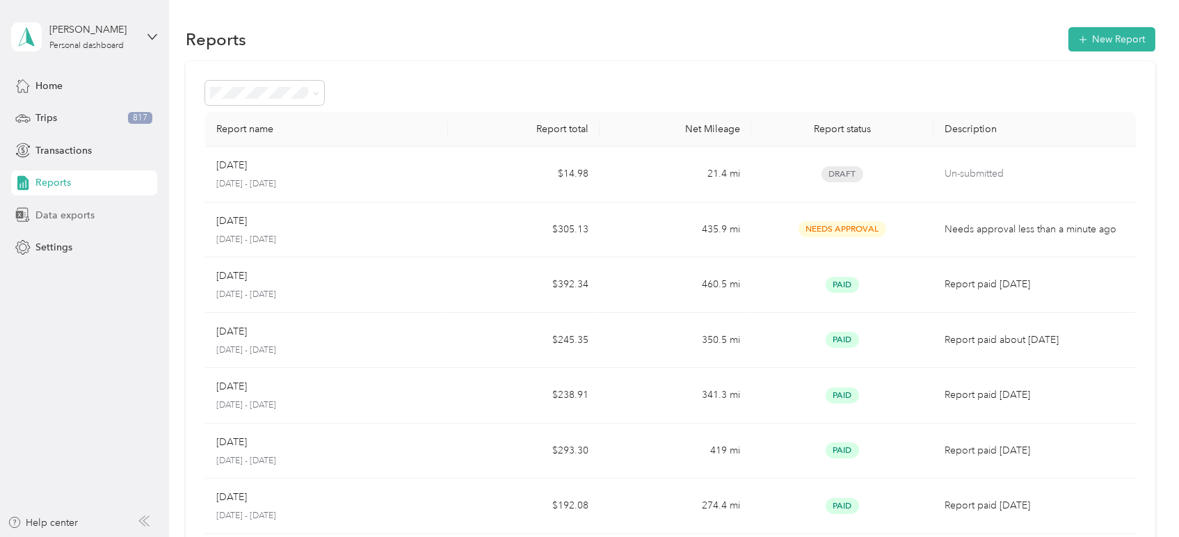
click at [95, 210] on div "Data exports" at bounding box center [84, 214] width 146 height 25
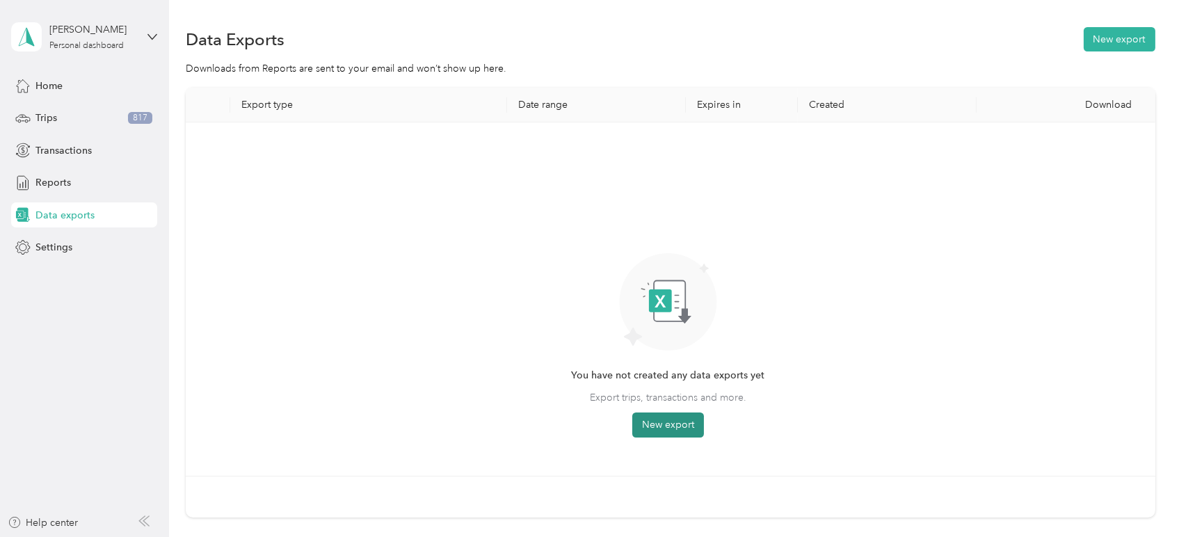
click at [688, 424] on button "New export" at bounding box center [668, 425] width 72 height 25
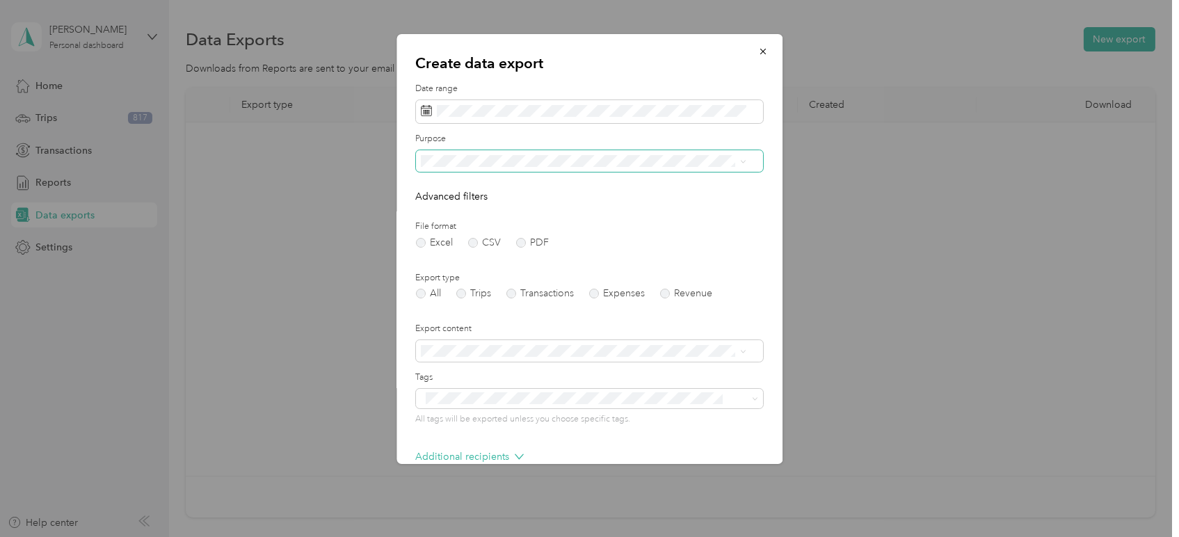
click at [461, 168] on span at bounding box center [589, 161] width 347 height 22
click at [454, 233] on span "Personal" at bounding box center [444, 234] width 37 height 12
click at [530, 246] on label "PDF" at bounding box center [532, 243] width 33 height 10
click at [522, 245] on label "PDF" at bounding box center [532, 243] width 33 height 10
click at [470, 292] on label "Trips" at bounding box center [473, 294] width 35 height 10
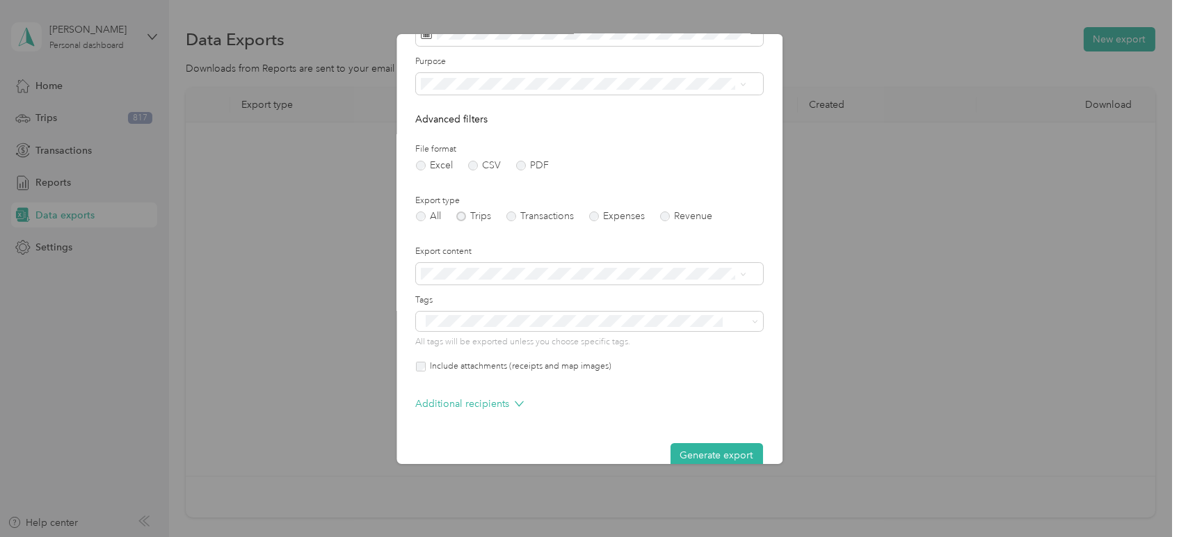
scroll to position [100, 0]
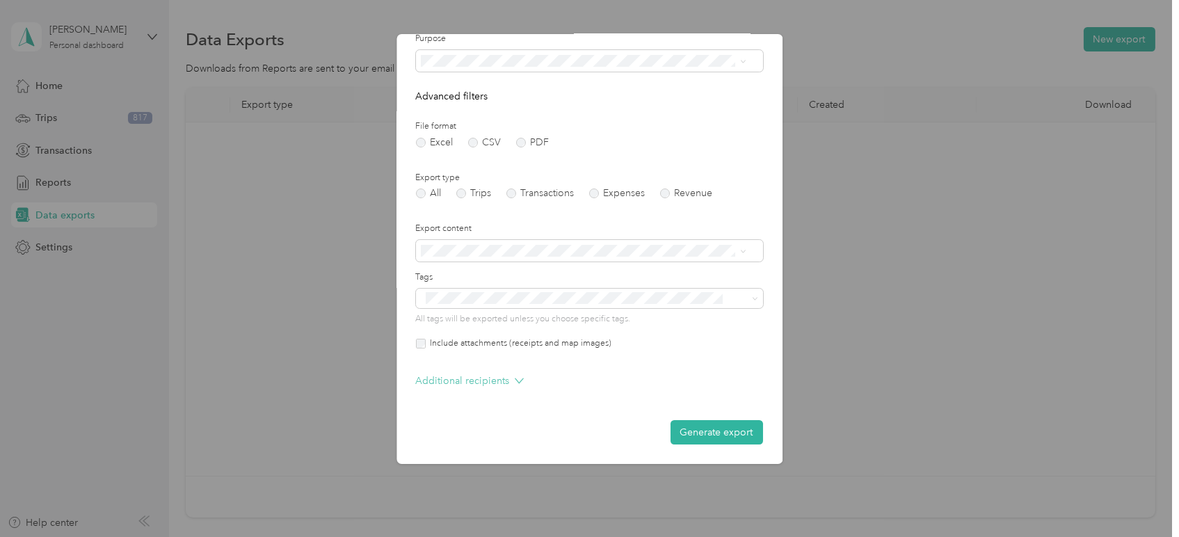
click at [481, 378] on p "Additional recipients" at bounding box center [470, 381] width 108 height 15
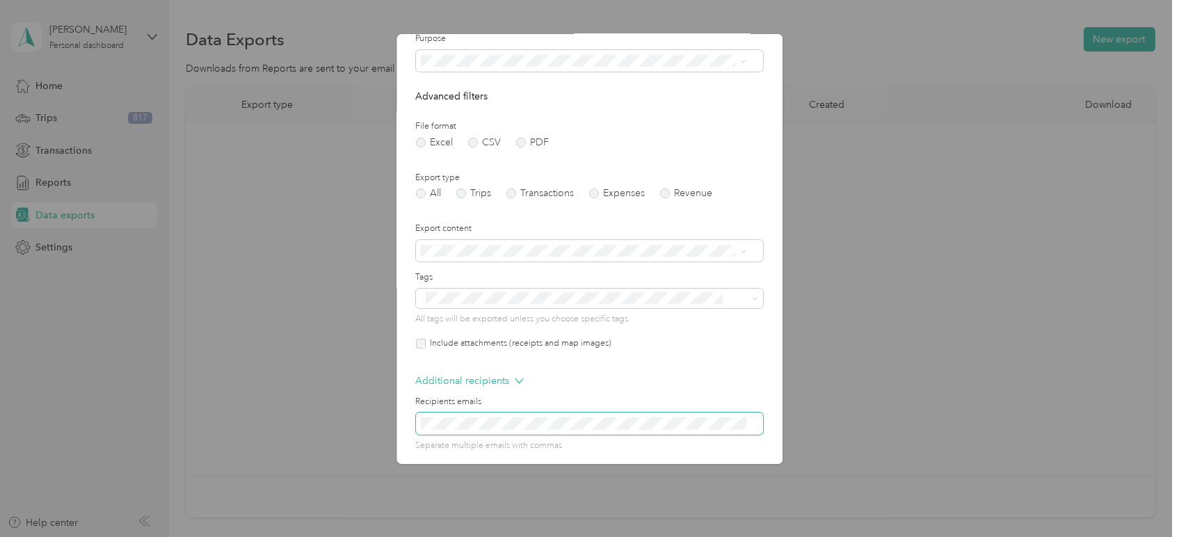
click at [468, 416] on span at bounding box center [589, 424] width 347 height 22
click at [467, 416] on span at bounding box center [589, 424] width 347 height 22
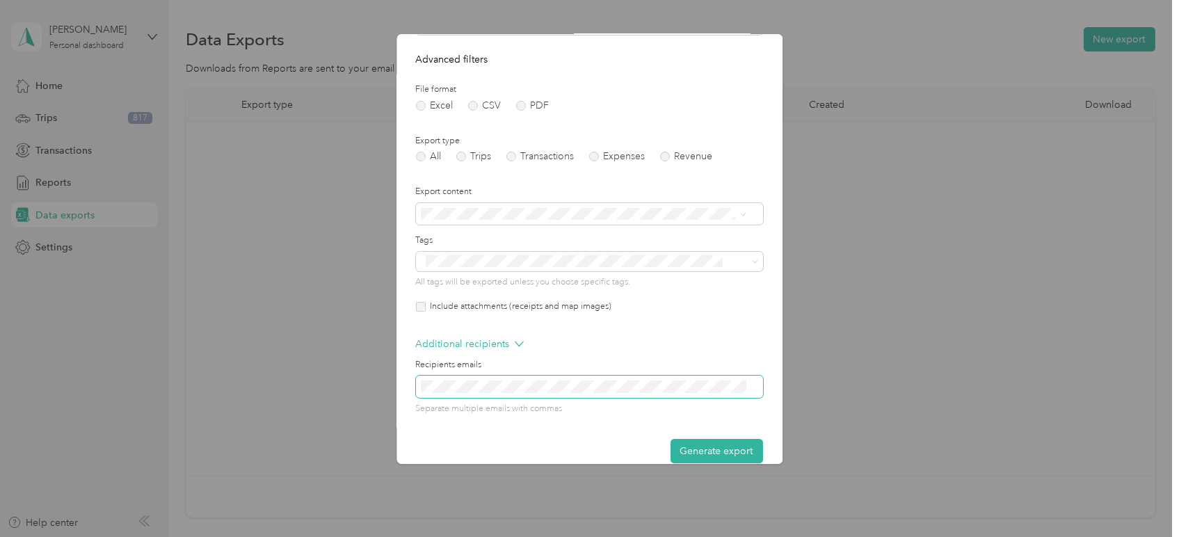
scroll to position [156, 0]
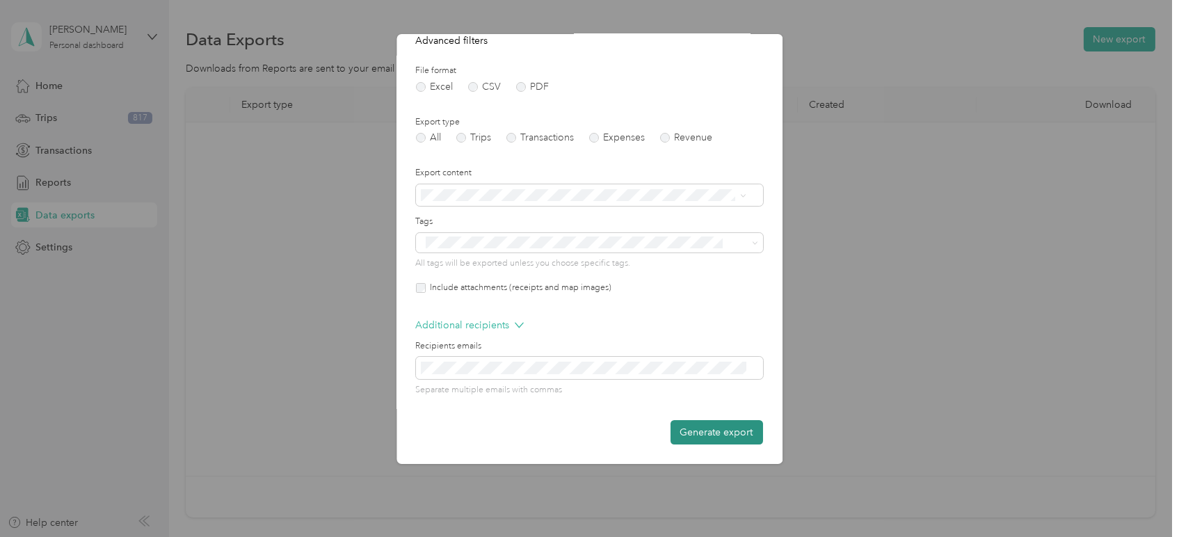
click at [718, 433] on button "Generate export" at bounding box center [717, 432] width 93 height 24
